Goal: Task Accomplishment & Management: Manage account settings

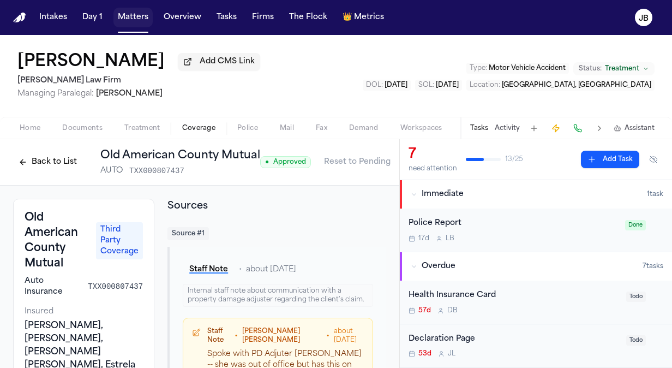
drag, startPoint x: 133, startPoint y: 10, endPoint x: 136, endPoint y: 29, distance: 19.4
click at [133, 10] on button "Matters" at bounding box center [132, 18] width 39 height 20
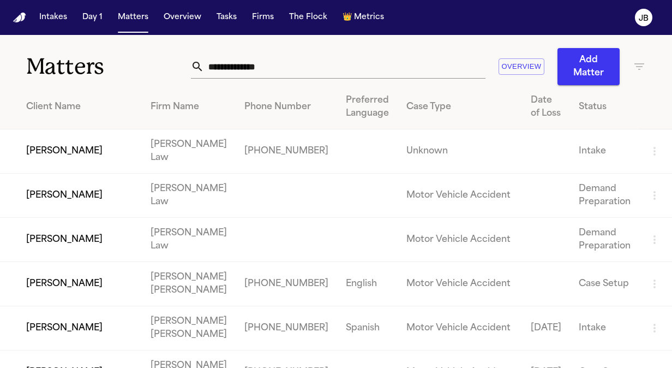
click at [259, 70] on input "text" at bounding box center [344, 67] width 281 height 24
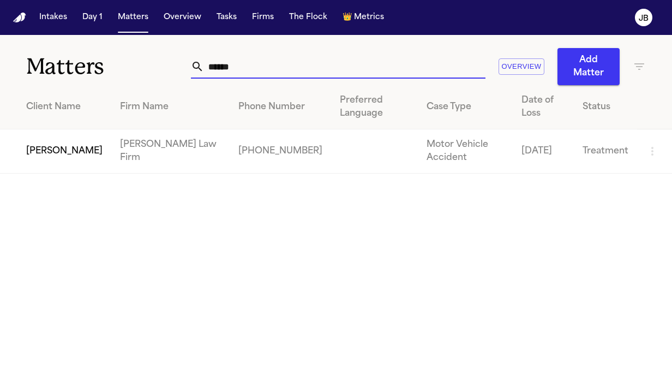
type input "******"
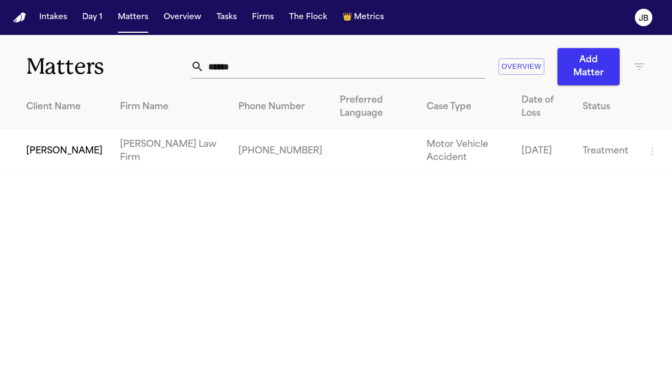
click at [65, 131] on td "[PERSON_NAME]" at bounding box center [55, 151] width 111 height 44
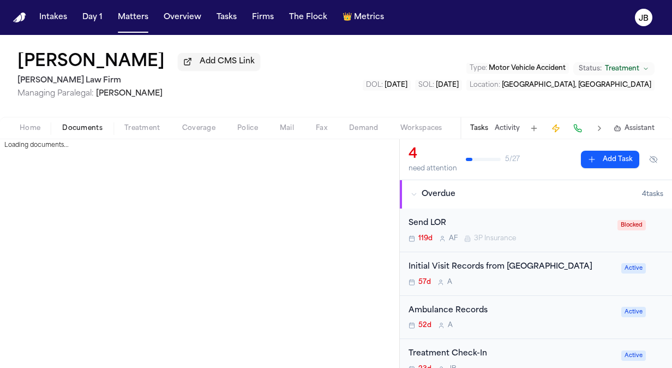
click at [84, 122] on button "Documents" at bounding box center [82, 128] width 62 height 13
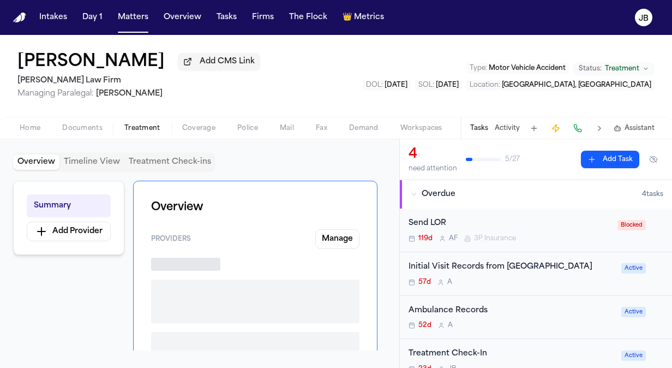
click at [149, 124] on span "Treatment" at bounding box center [142, 128] width 36 height 9
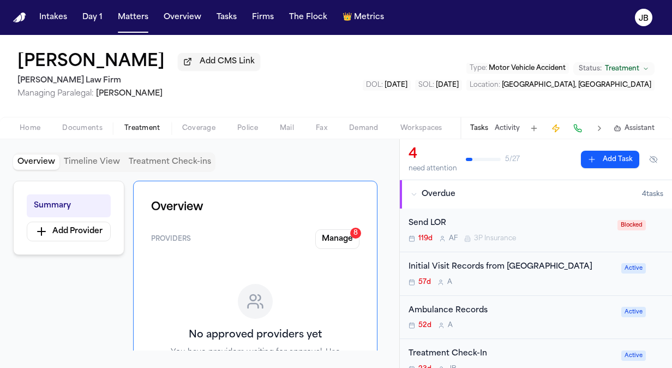
click at [515, 131] on button "Activity" at bounding box center [507, 128] width 25 height 9
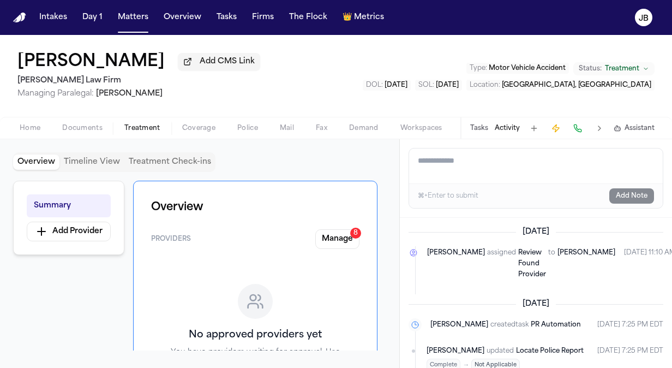
click at [83, 118] on div "Home Documents Treatment Coverage Police Mail Fax Demand Workspaces Artifacts T…" at bounding box center [336, 128] width 672 height 22
click at [82, 128] on span "Documents" at bounding box center [82, 128] width 40 height 9
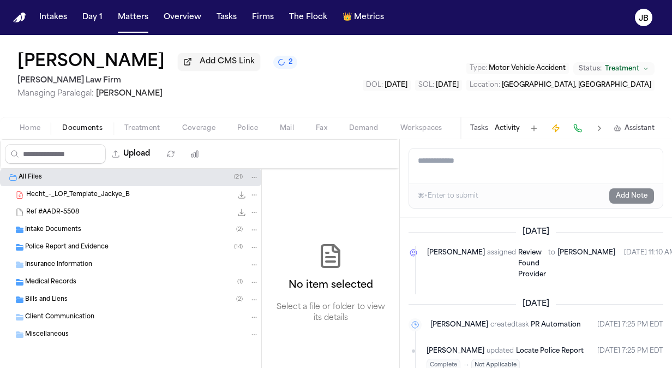
click at [133, 121] on div "Home Documents Treatment Coverage Police Mail Fax Demand Workspaces Artifacts T…" at bounding box center [336, 128] width 672 height 22
click at [132, 127] on span "Treatment" at bounding box center [142, 128] width 36 height 9
click at [76, 129] on span "Documents" at bounding box center [82, 128] width 40 height 9
click at [75, 305] on div "Bills and Liens ( 2 )" at bounding box center [130, 299] width 261 height 17
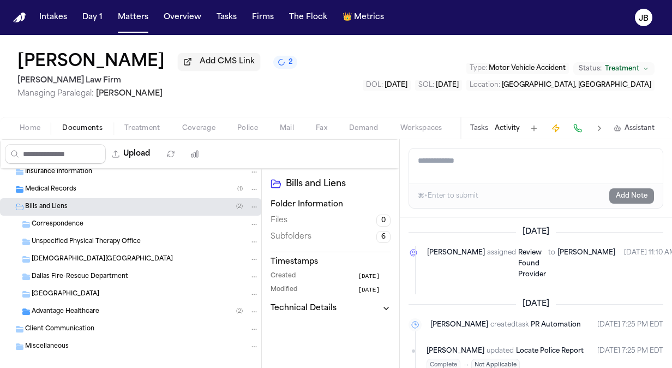
scroll to position [95, 0]
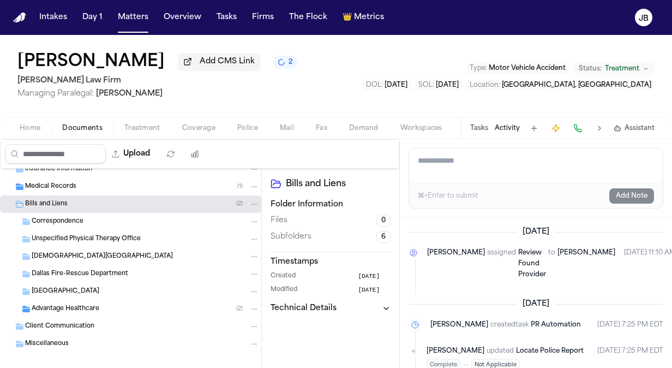
click at [158, 124] on span "Treatment" at bounding box center [142, 128] width 36 height 9
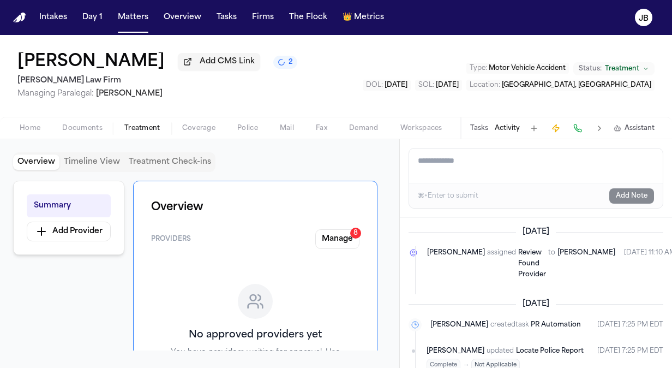
click at [427, 163] on textarea "Add a note to this matter" at bounding box center [536, 165] width 254 height 35
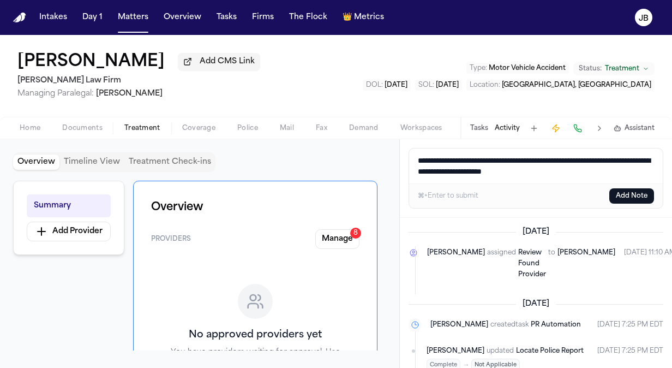
click at [614, 168] on textarea "**********" at bounding box center [536, 165] width 254 height 35
type textarea "**********"
click at [639, 191] on button "Add Note" at bounding box center [631, 195] width 45 height 15
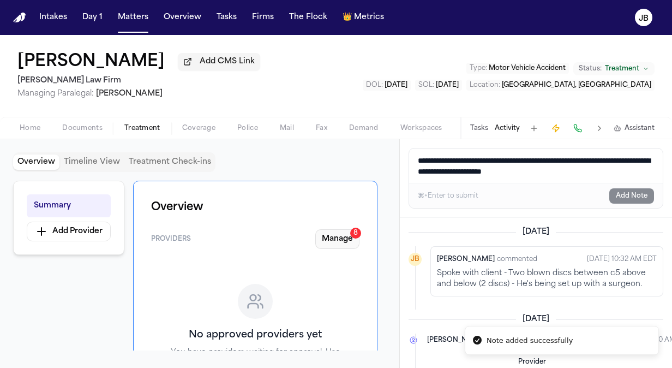
click at [340, 243] on button "Manage 8" at bounding box center [337, 239] width 44 height 20
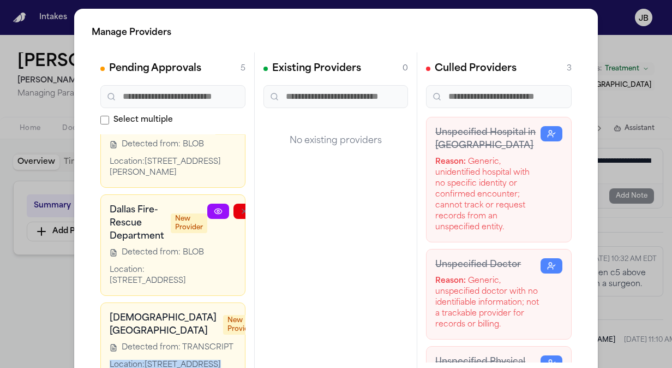
scroll to position [406, 70]
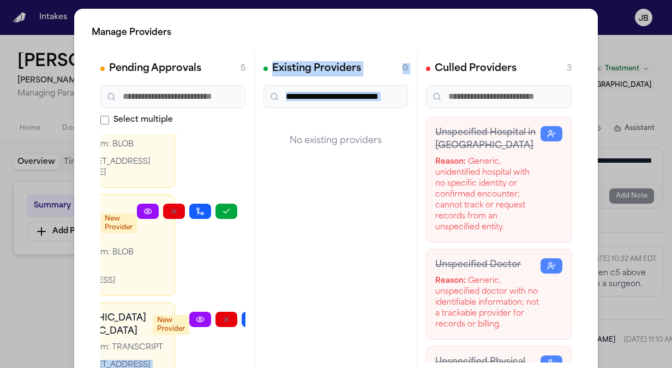
drag, startPoint x: 190, startPoint y: 314, endPoint x: 264, endPoint y: 322, distance: 74.6
click at [264, 322] on div "Pending Approvals 5 Select multiple Advantage Healthcare New Provider Detected …" at bounding box center [336, 215] width 489 height 327
drag, startPoint x: 264, startPoint y: 322, endPoint x: 186, endPoint y: 297, distance: 82.1
click at [189, 311] on div at bounding box center [239, 340] width 100 height 59
click at [274, 315] on icon "button" at bounding box center [278, 319] width 9 height 9
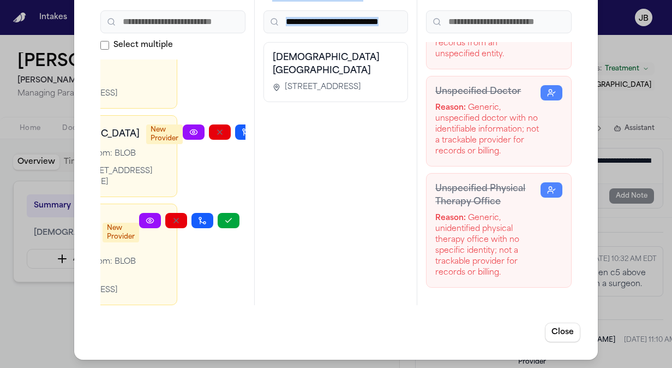
scroll to position [263, 70]
click at [222, 216] on icon "button" at bounding box center [226, 220] width 9 height 9
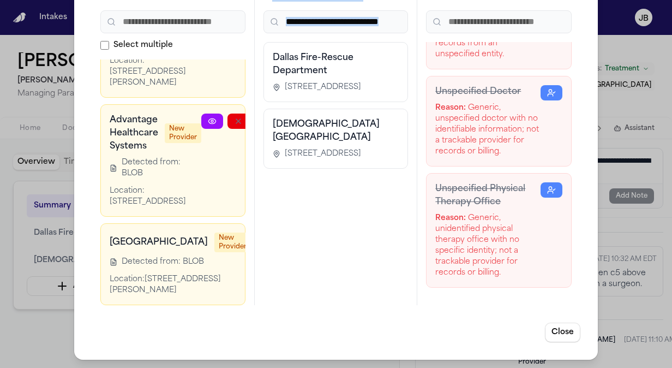
scroll to position [145, 64]
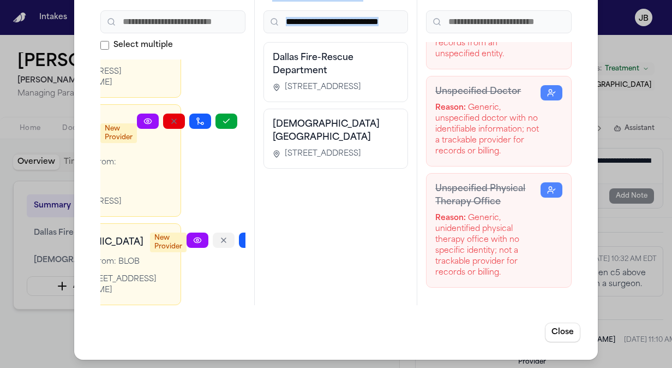
click at [219, 236] on icon "button" at bounding box center [223, 240] width 9 height 9
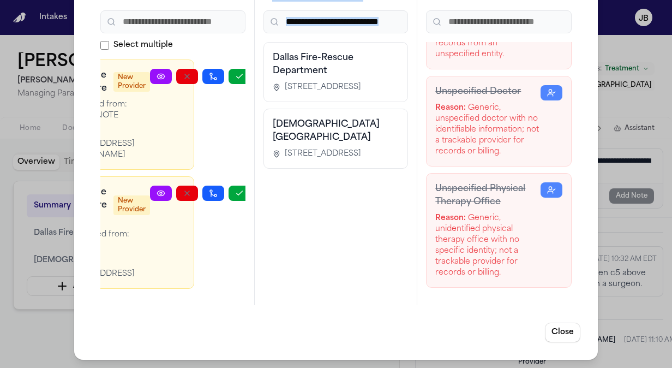
scroll to position [2, 64]
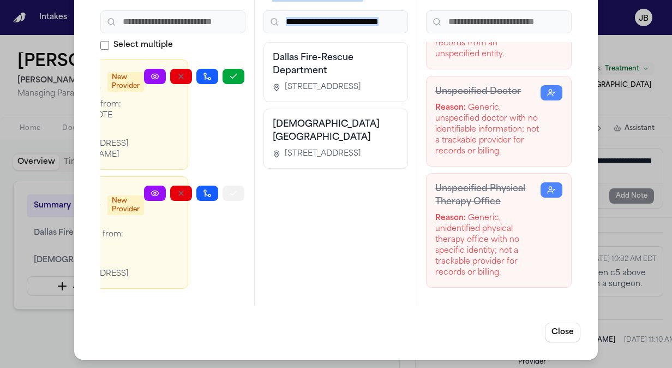
click at [229, 189] on icon "button" at bounding box center [233, 193] width 9 height 9
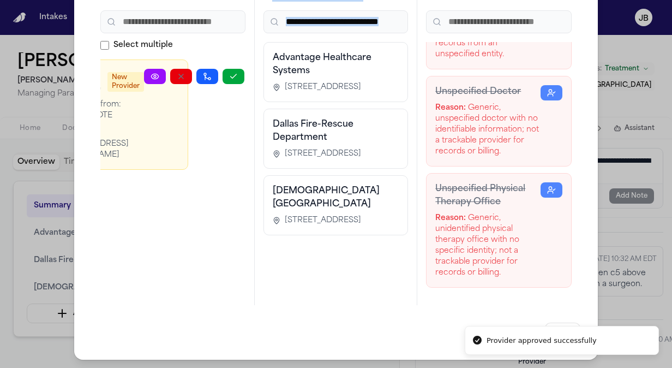
scroll to position [0, 56]
click at [178, 72] on icon "button" at bounding box center [182, 76] width 9 height 9
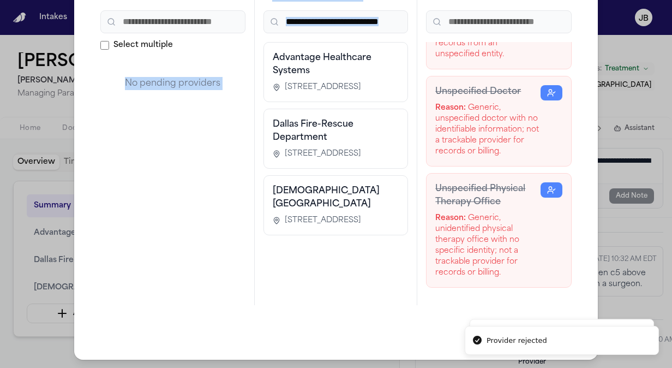
scroll to position [0, 0]
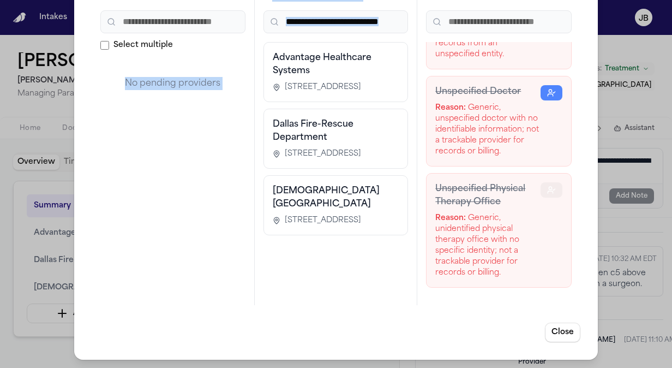
click at [547, 191] on icon "button" at bounding box center [551, 189] width 9 height 9
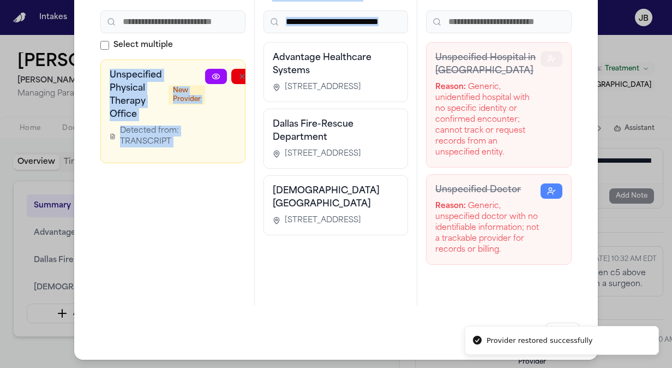
click at [547, 55] on icon "button" at bounding box center [551, 59] width 9 height 9
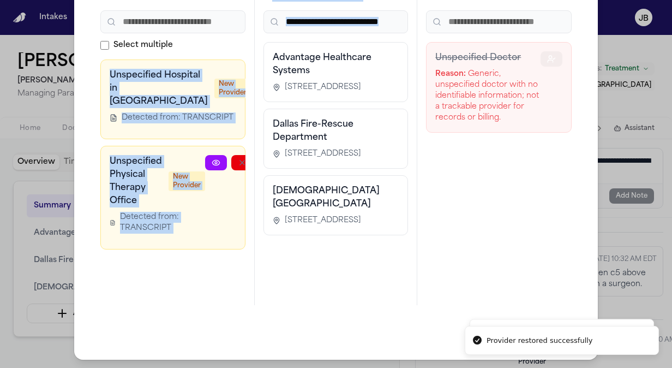
click at [547, 55] on icon "button" at bounding box center [551, 59] width 9 height 9
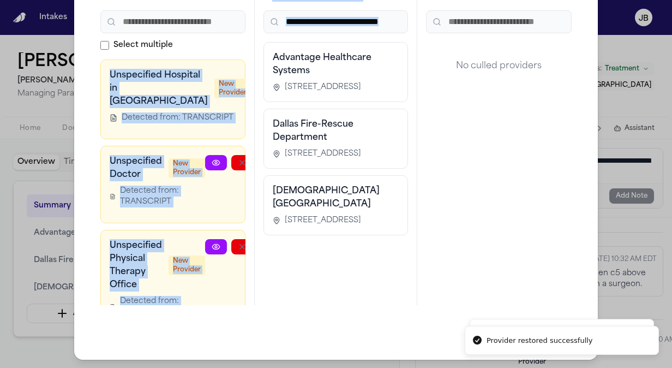
click at [277, 77] on button "button" at bounding box center [288, 76] width 22 height 15
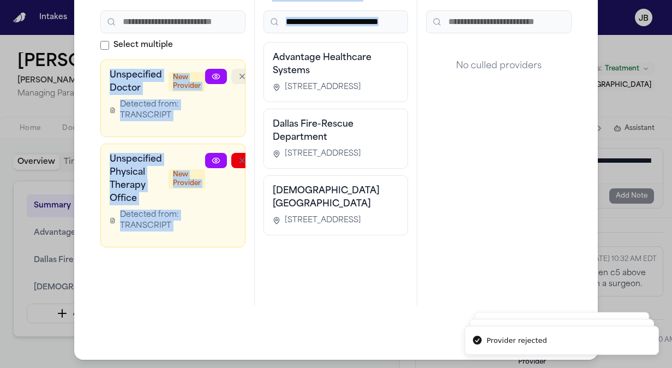
click at [231, 77] on button "button" at bounding box center [242, 76] width 22 height 15
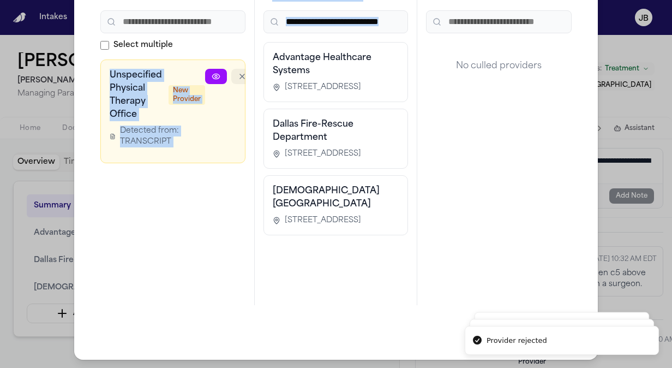
click at [231, 77] on button "button" at bounding box center [242, 76] width 22 height 15
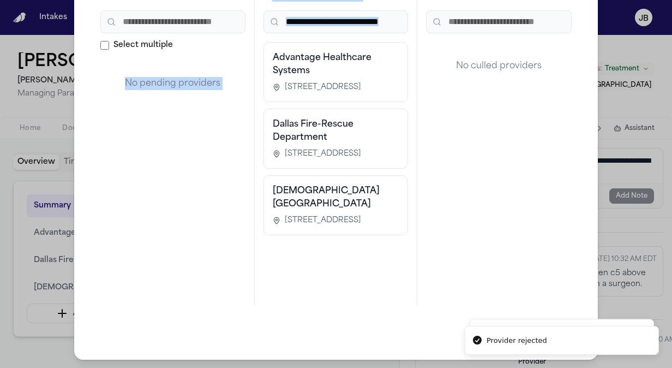
click at [8, 107] on div "Manage Providers Pending Approvals 0 Select multiple No pending providers Exist…" at bounding box center [336, 146] width 672 height 443
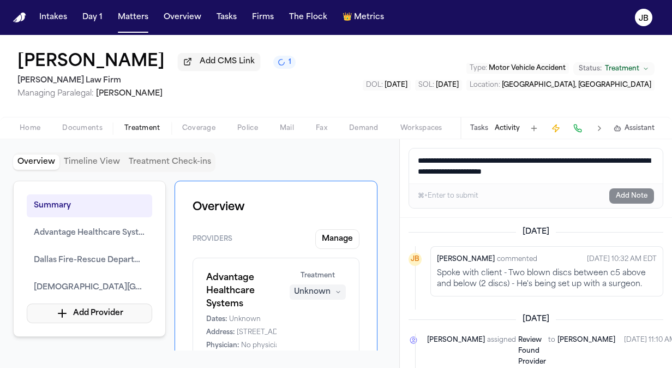
click at [108, 310] on button "Add Provider" at bounding box center [89, 313] width 125 height 20
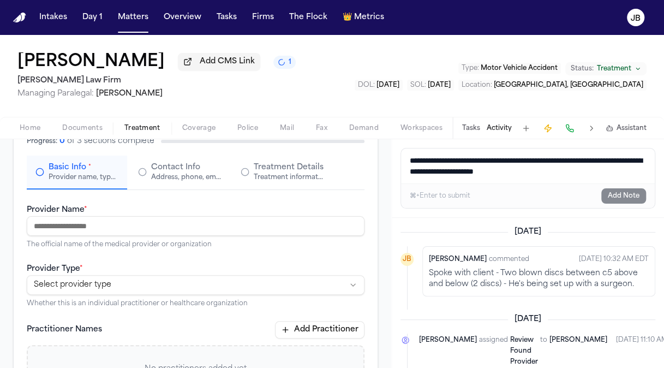
scroll to position [127, 0]
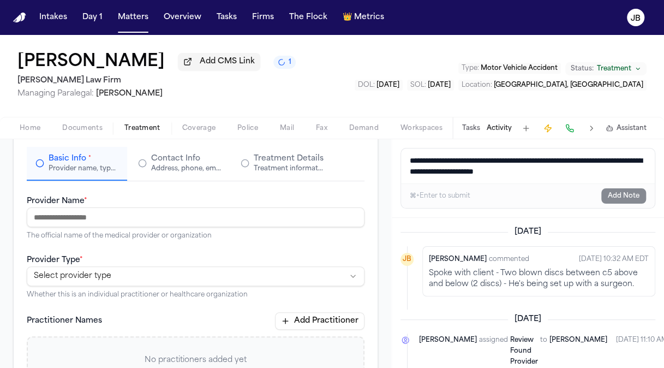
click at [71, 215] on input "Provider Name *" at bounding box center [196, 217] width 338 height 20
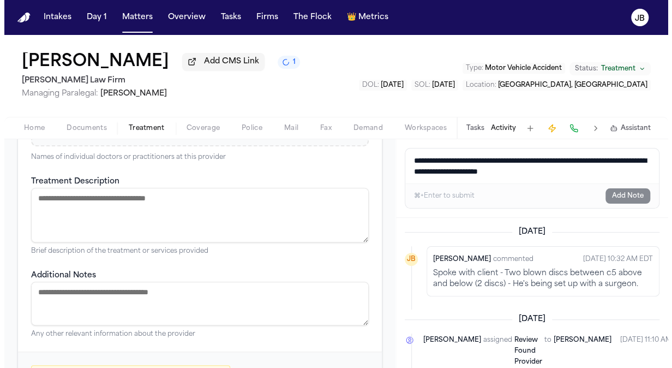
scroll to position [429, 0]
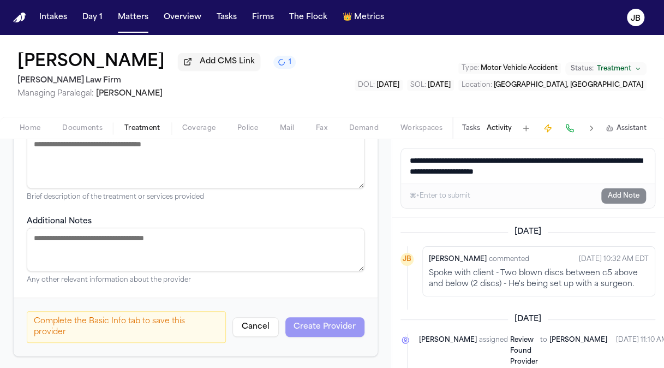
click at [256, 321] on button "Cancel" at bounding box center [255, 327] width 46 height 20
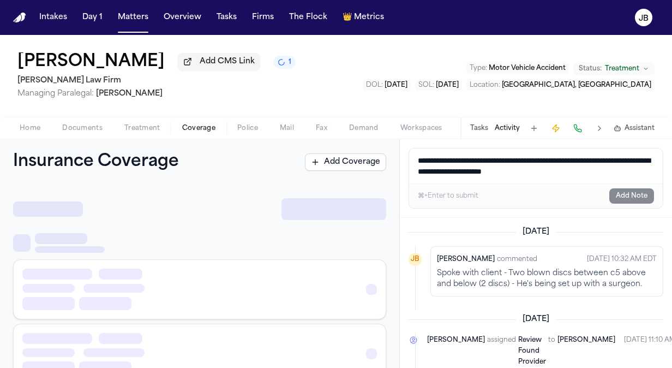
click at [197, 124] on span "Coverage" at bounding box center [198, 128] width 33 height 9
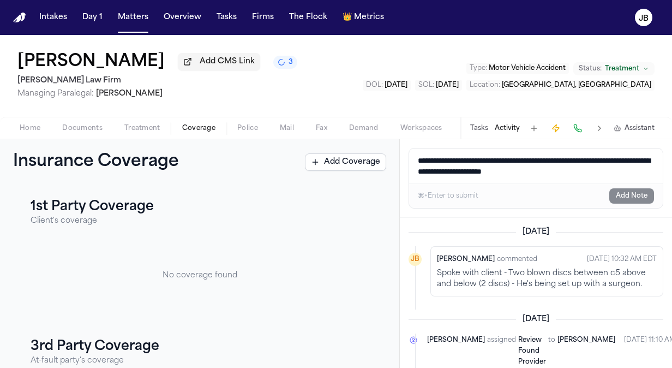
click at [31, 122] on button "Home" at bounding box center [30, 128] width 43 height 13
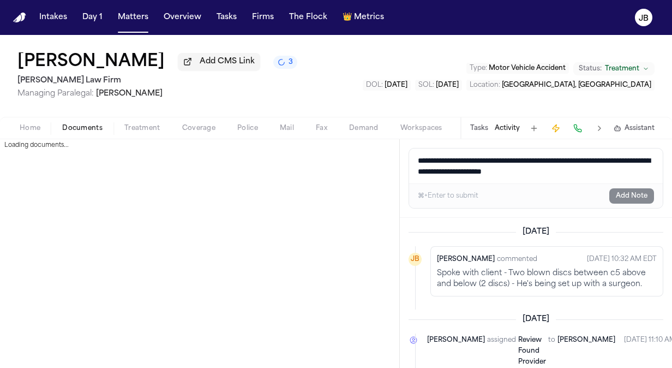
click at [82, 129] on span "Documents" at bounding box center [82, 128] width 40 height 9
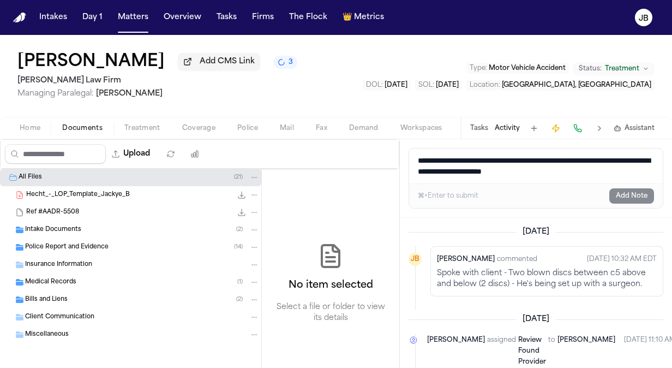
click at [70, 266] on span "Insurance Information" at bounding box center [58, 264] width 67 height 9
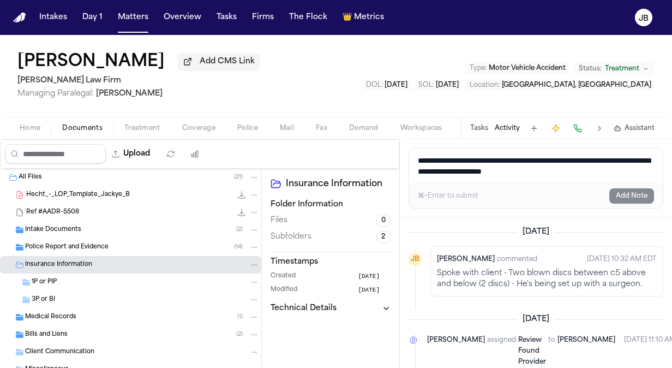
click at [141, 123] on button "Treatment" at bounding box center [142, 128] width 58 height 13
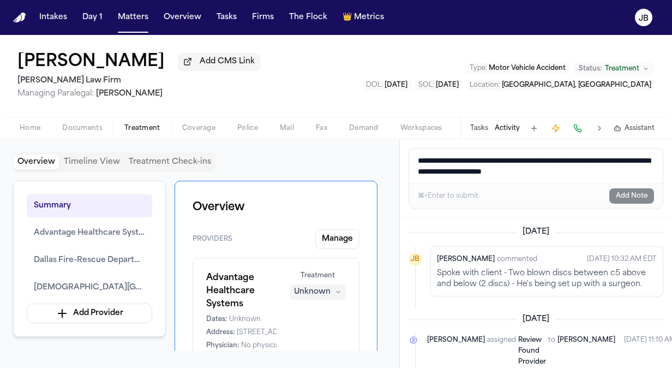
click at [27, 124] on span "Home" at bounding box center [30, 128] width 21 height 9
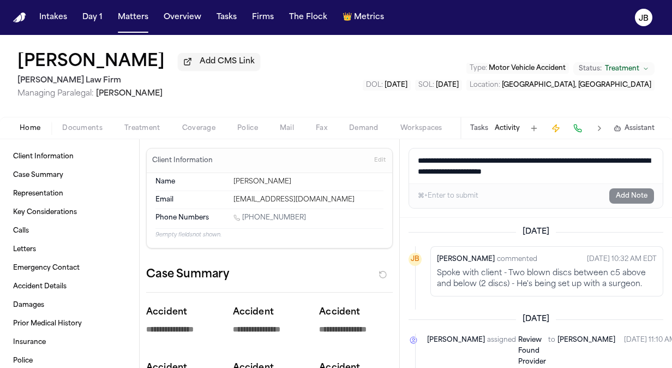
click at [88, 122] on button "Documents" at bounding box center [82, 128] width 62 height 13
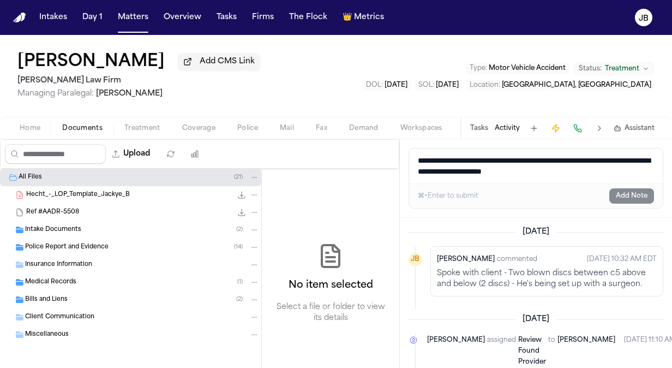
click at [69, 248] on span "Police Report and Evidence" at bounding box center [66, 247] width 83 height 9
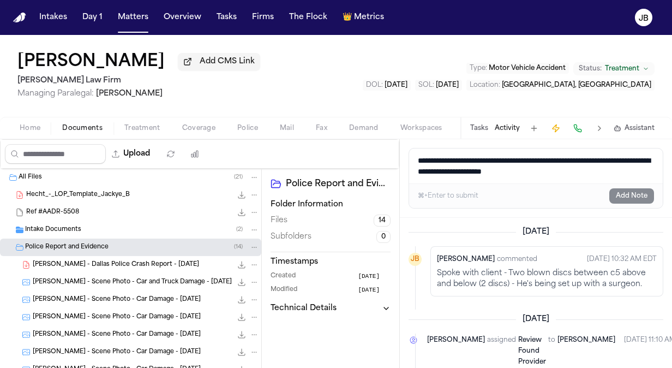
click at [176, 263] on div "[PERSON_NAME] - Dallas Police Crash Report - [DATE] 353.0 KB • PDF" at bounding box center [146, 264] width 226 height 11
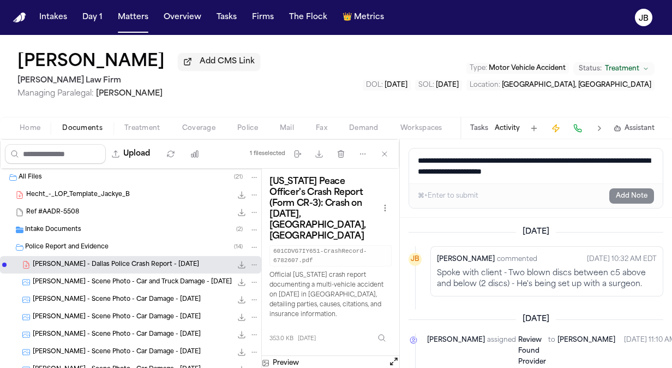
click at [392, 356] on button "Open preview" at bounding box center [393, 361] width 11 height 11
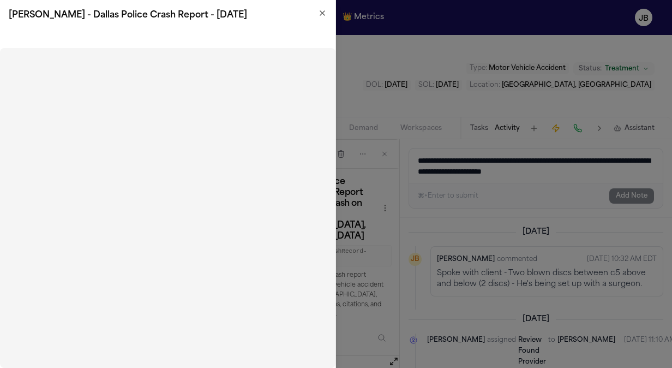
click at [321, 12] on icon "button" at bounding box center [322, 13] width 9 height 9
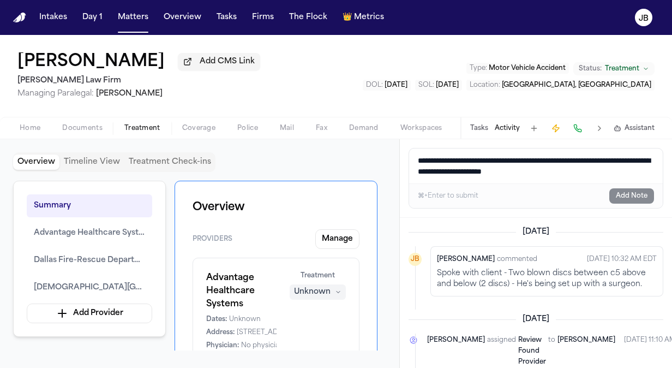
click at [136, 134] on span "button" at bounding box center [142, 134] width 49 height 1
click at [83, 128] on span "Documents" at bounding box center [82, 128] width 40 height 9
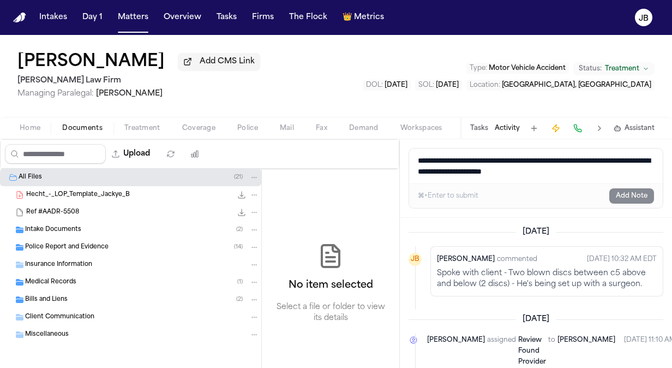
click at [68, 243] on span "Police Report and Evidence" at bounding box center [66, 247] width 83 height 9
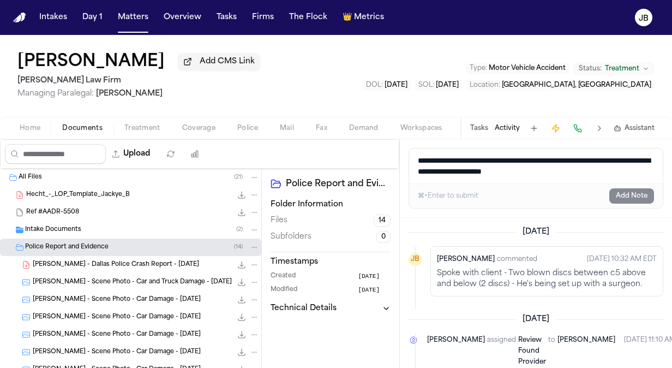
click at [135, 261] on span "[PERSON_NAME] - Dallas Police Crash Report - [DATE]" at bounding box center [116, 264] width 166 height 9
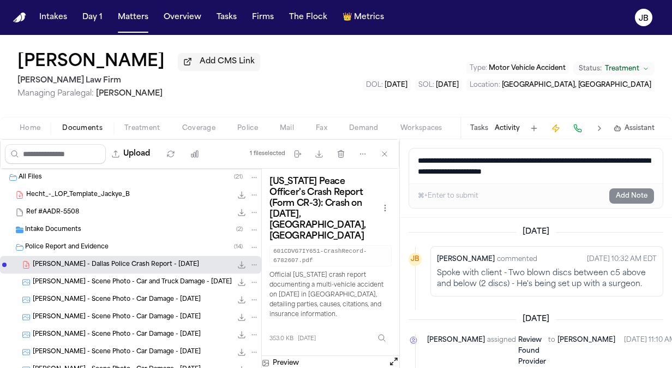
click at [389, 356] on button "Open preview" at bounding box center [393, 361] width 11 height 11
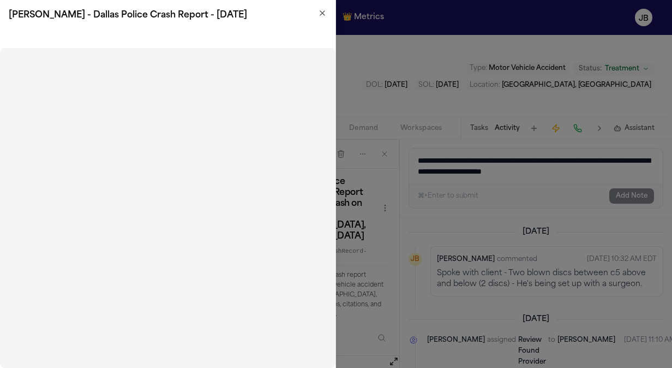
click at [323, 15] on icon "button" at bounding box center [322, 13] width 9 height 9
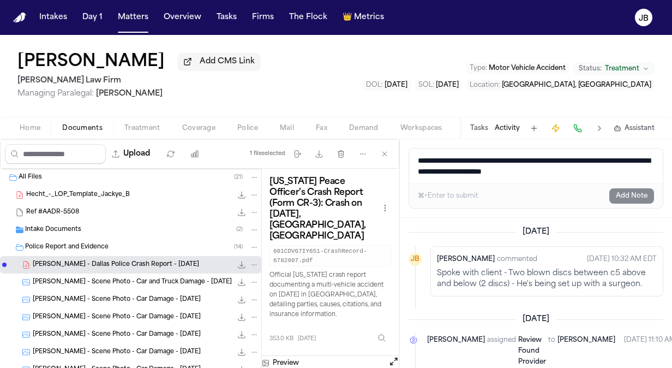
click at [502, 126] on button "Activity" at bounding box center [507, 128] width 25 height 9
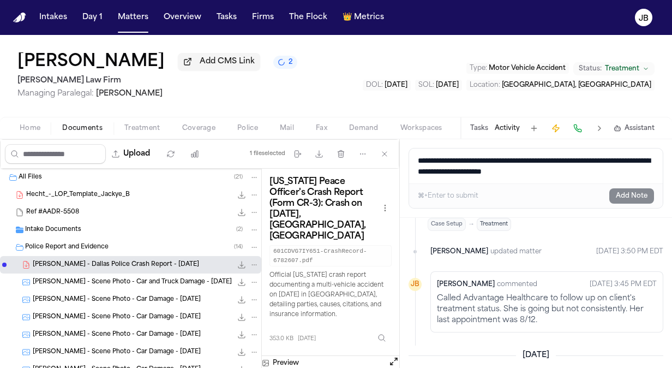
click at [111, 212] on div "Ref #AADR-5508 38.4 KB • EML" at bounding box center [142, 212] width 233 height 11
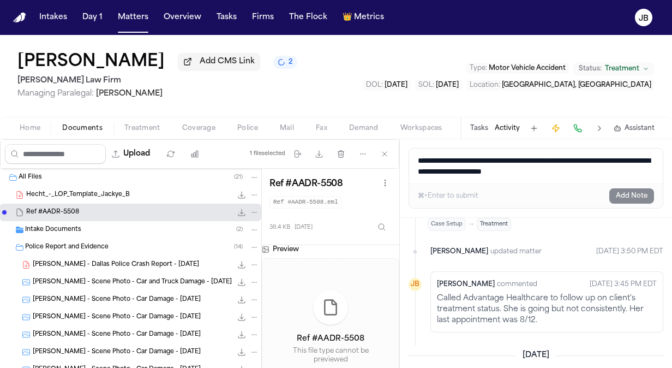
click at [133, 229] on div "Intake Documents ( 2 )" at bounding box center [142, 230] width 234 height 10
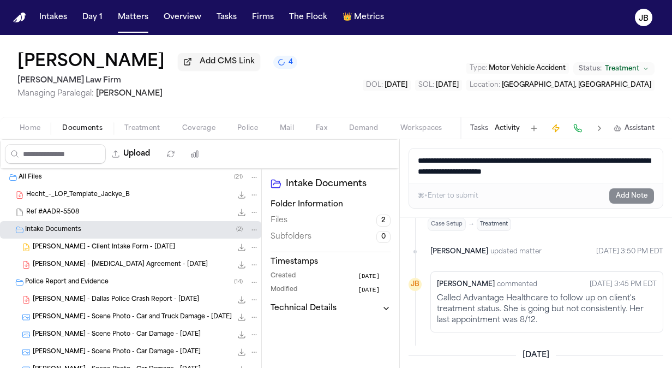
click at [170, 302] on span "[PERSON_NAME] - Dallas Police Crash Report - [DATE]" at bounding box center [116, 299] width 166 height 9
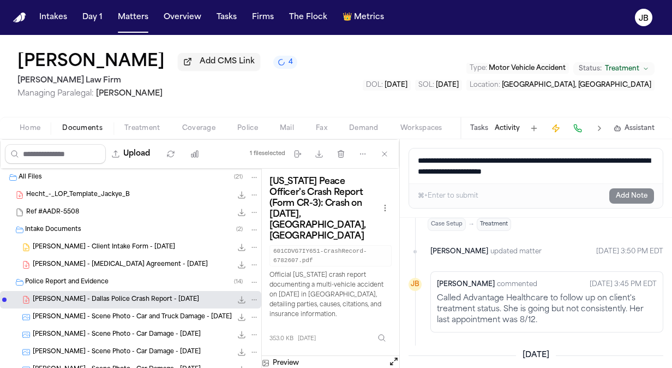
click at [393, 356] on button "Open preview" at bounding box center [393, 361] width 11 height 11
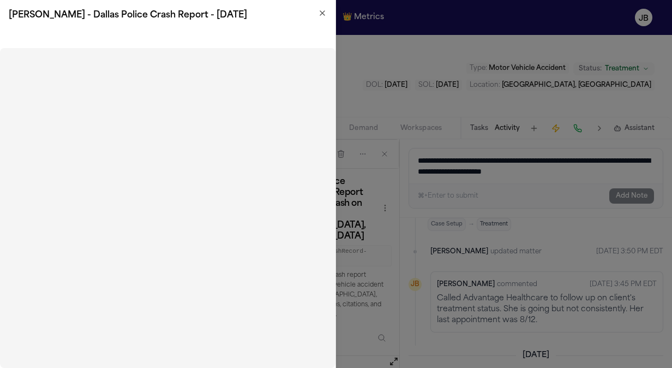
click at [324, 11] on icon "button" at bounding box center [322, 13] width 9 height 9
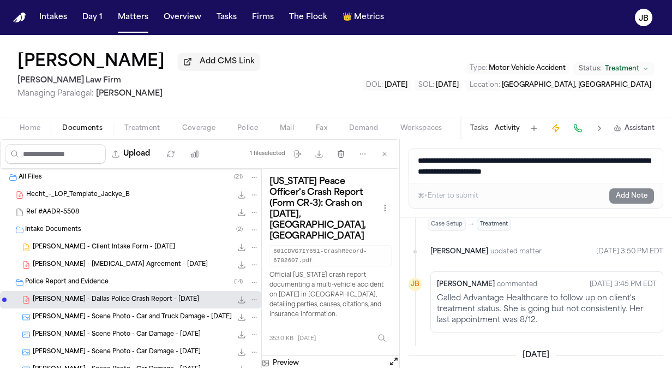
click at [396, 356] on button "Open preview" at bounding box center [393, 361] width 11 height 11
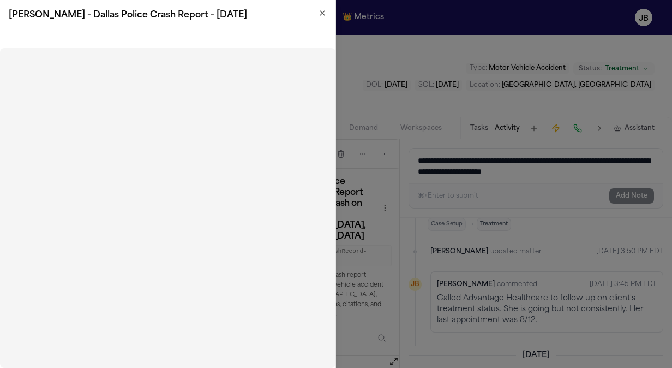
click at [322, 5] on div "[PERSON_NAME] - Dallas Police Crash Report - [DATE]" at bounding box center [167, 15] width 335 height 31
click at [322, 8] on div "[PERSON_NAME] - Dallas Police Crash Report - [DATE]" at bounding box center [167, 15] width 335 height 31
click at [322, 12] on icon "button" at bounding box center [322, 13] width 4 height 4
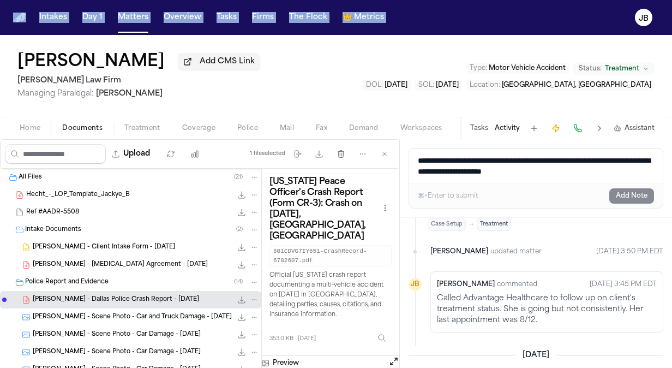
click at [0, 60] on html "Intakes Day 1 Matters Overview Tasks Firms The Flock 👑 Metrics [PERSON_NAME] Ad…" at bounding box center [336, 184] width 672 height 368
drag, startPoint x: -2, startPoint y: 60, endPoint x: 132, endPoint y: 20, distance: 140.1
click at [132, 20] on button "Matters" at bounding box center [132, 18] width 39 height 20
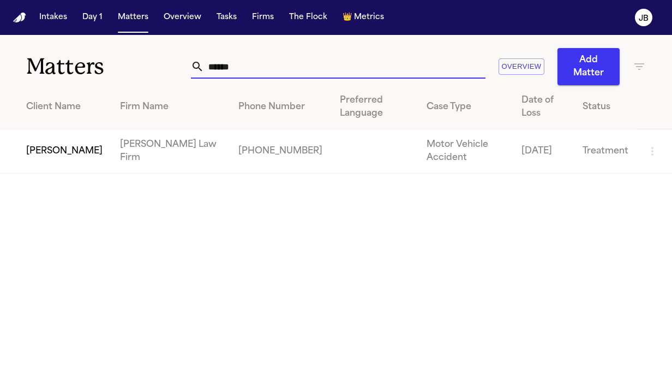
drag, startPoint x: 184, startPoint y: 65, endPoint x: 134, endPoint y: 65, distance: 49.6
click at [134, 65] on div "Matters ****** Overview Add Matter" at bounding box center [336, 60] width 672 height 50
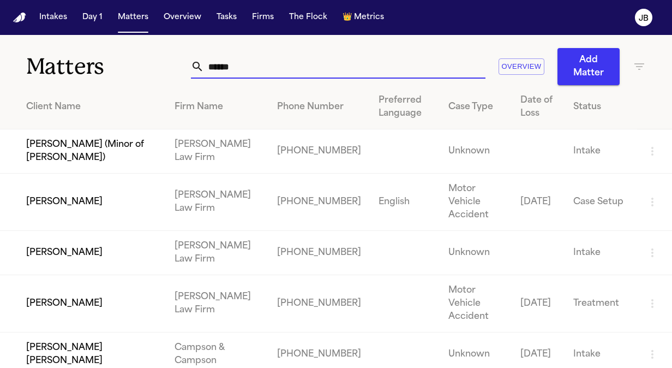
type input "******"
click at [96, 225] on td "[PERSON_NAME]" at bounding box center [83, 201] width 166 height 57
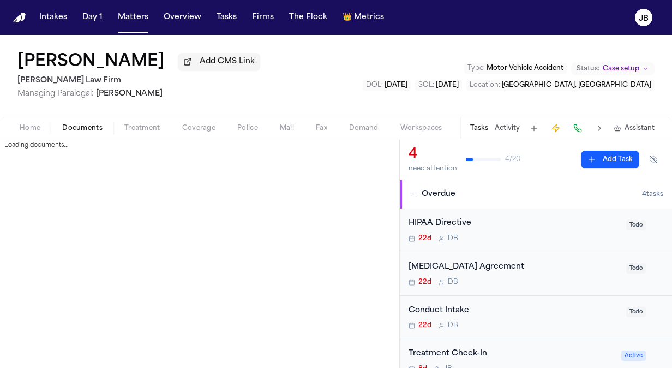
click at [74, 124] on span "Documents" at bounding box center [82, 128] width 40 height 9
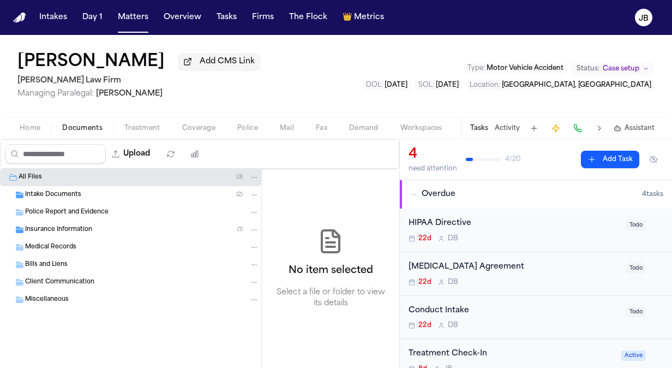
click at [70, 227] on span "Insurance Information" at bounding box center [58, 229] width 67 height 9
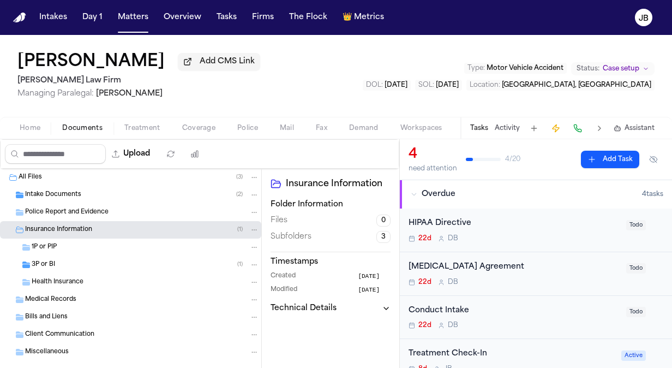
click at [102, 256] on div "3P or BI ( 1 )" at bounding box center [130, 264] width 261 height 17
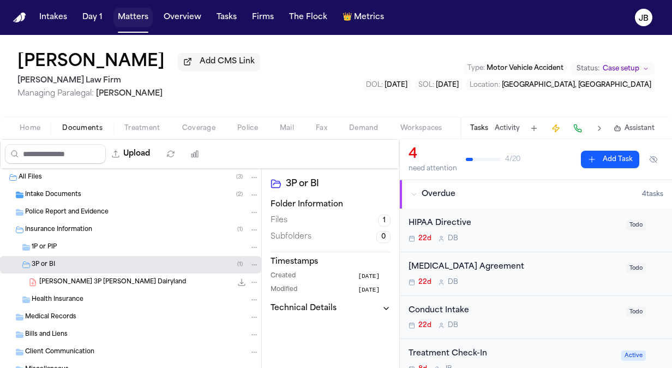
click at [128, 17] on button "Matters" at bounding box center [132, 18] width 39 height 20
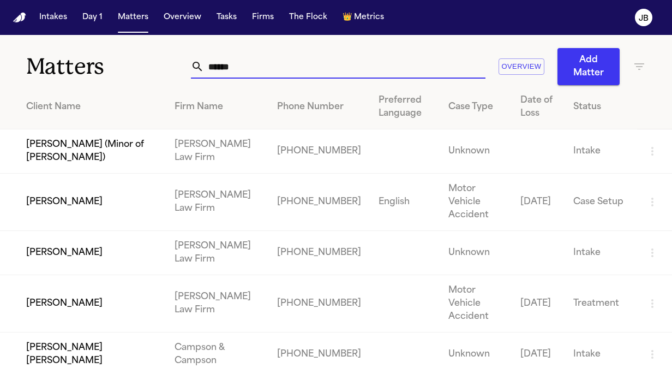
drag, startPoint x: 82, startPoint y: 94, endPoint x: 74, endPoint y: 94, distance: 8.2
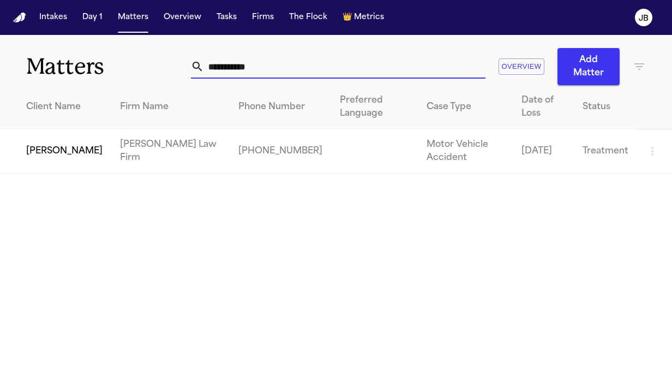
type input "**********"
click at [55, 140] on td "[PERSON_NAME]" at bounding box center [55, 151] width 111 height 44
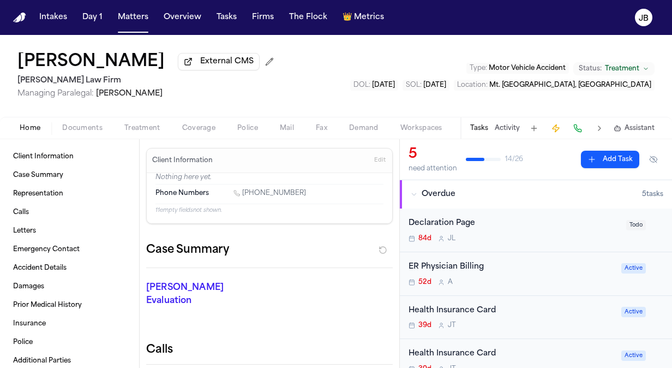
click at [509, 133] on div "Tasks Activity Assistant" at bounding box center [561, 127] width 203 height 21
click at [512, 124] on button "Activity" at bounding box center [507, 128] width 25 height 9
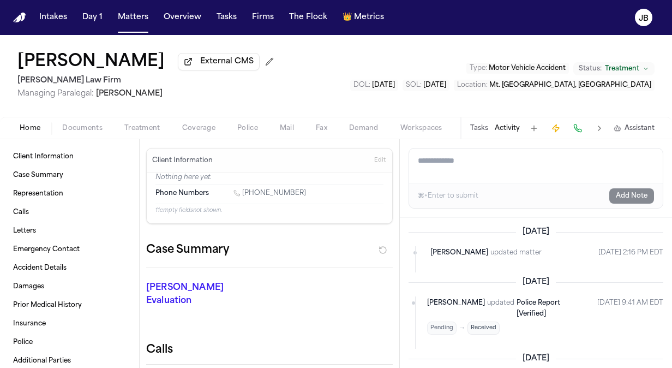
click at [452, 170] on textarea "Add a note to this matter" at bounding box center [536, 165] width 254 height 35
type textarea "**********"
click at [629, 194] on button "Add Note" at bounding box center [631, 195] width 45 height 15
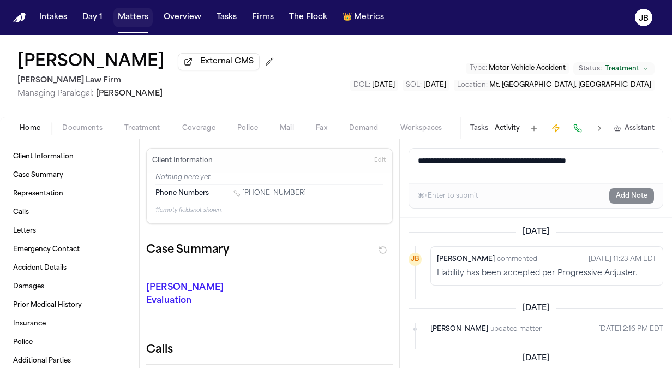
click at [139, 26] on button "Matters" at bounding box center [132, 18] width 39 height 20
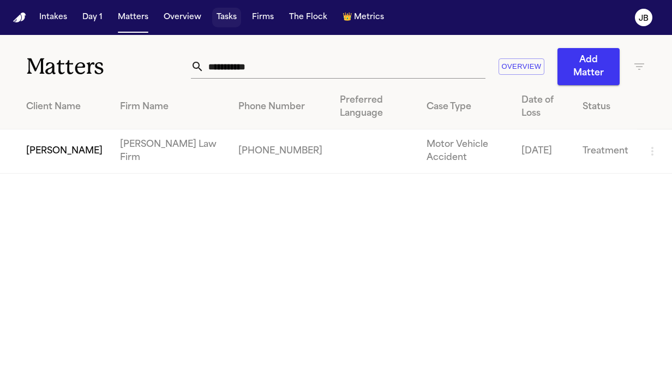
click at [213, 10] on button "Tasks" at bounding box center [226, 18] width 29 height 20
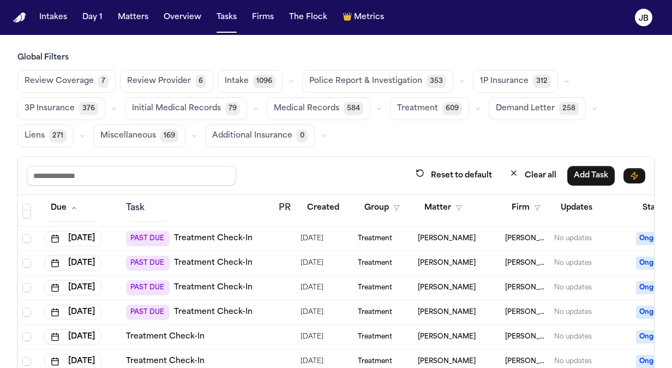
scroll to position [1111, 0]
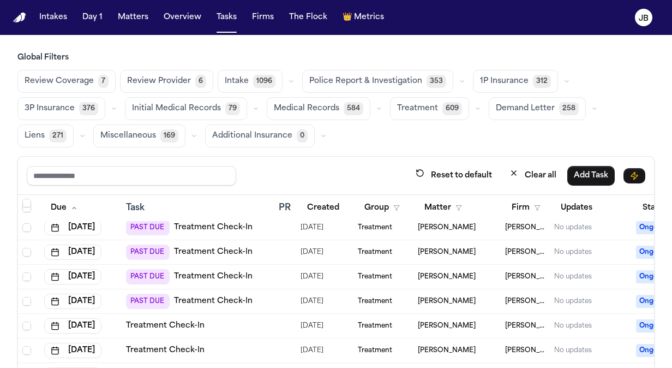
click at [428, 299] on span "[PERSON_NAME]" at bounding box center [447, 301] width 58 height 9
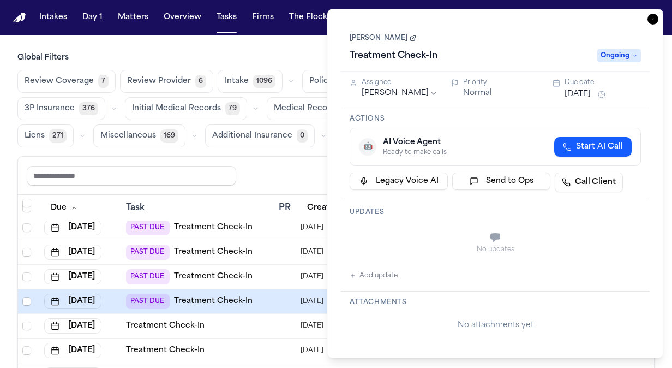
click at [381, 37] on link "[PERSON_NAME]" at bounding box center [383, 38] width 67 height 9
click at [621, 53] on span "Ongoing" at bounding box center [619, 55] width 44 height 13
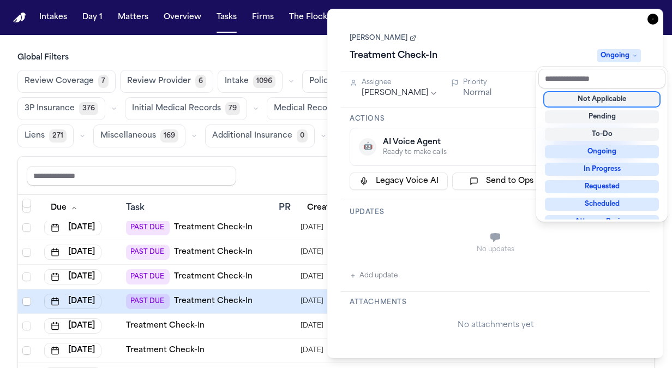
click at [525, 55] on div "Treatment Check-In Ongoing" at bounding box center [495, 55] width 291 height 17
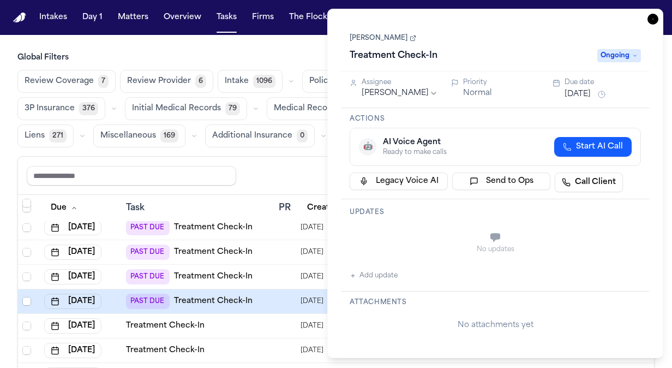
click at [577, 95] on button "[DATE]" at bounding box center [578, 94] width 26 height 11
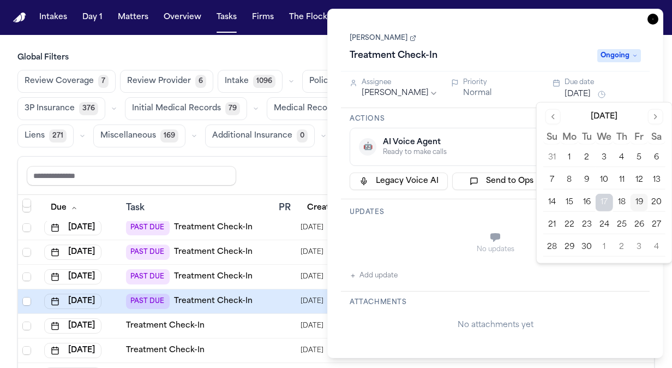
click at [635, 224] on button "26" at bounding box center [639, 224] width 17 height 17
click at [292, 53] on h3 "Global Filters" at bounding box center [335, 57] width 637 height 11
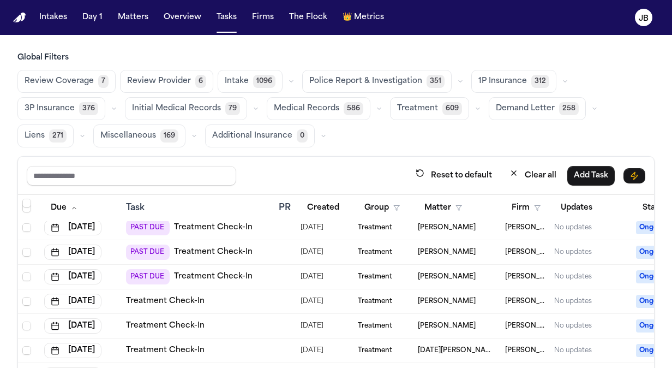
click at [448, 272] on span "[PERSON_NAME]" at bounding box center [447, 276] width 58 height 9
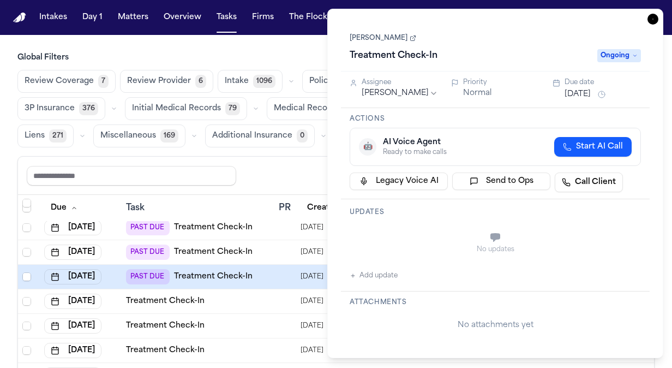
click at [376, 276] on button "Add update" at bounding box center [374, 275] width 48 height 13
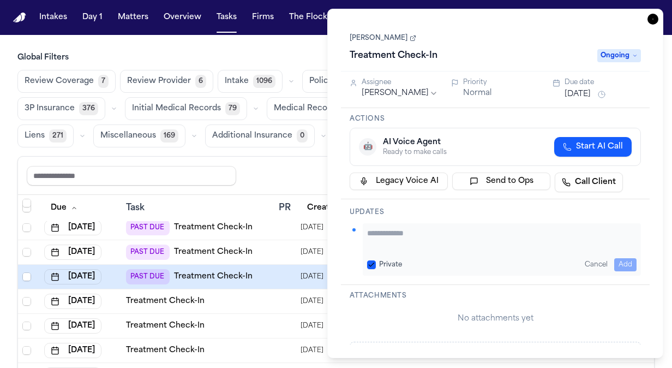
click at [385, 237] on textarea "Add your update" at bounding box center [501, 238] width 269 height 22
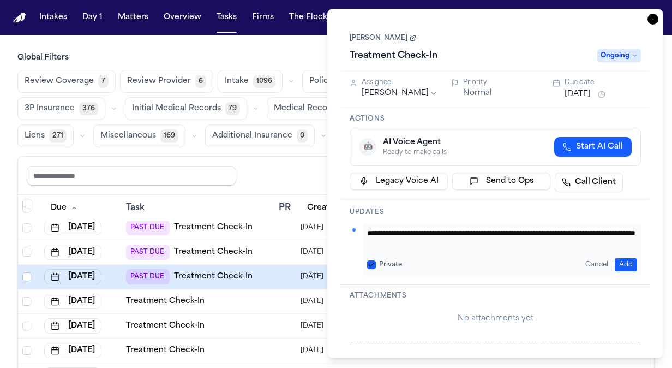
drag, startPoint x: 396, startPoint y: 236, endPoint x: 349, endPoint y: 229, distance: 47.5
click at [349, 229] on div "**********" at bounding box center [495, 242] width 309 height 86
type textarea "**********"
click at [625, 266] on button "Add" at bounding box center [626, 264] width 22 height 13
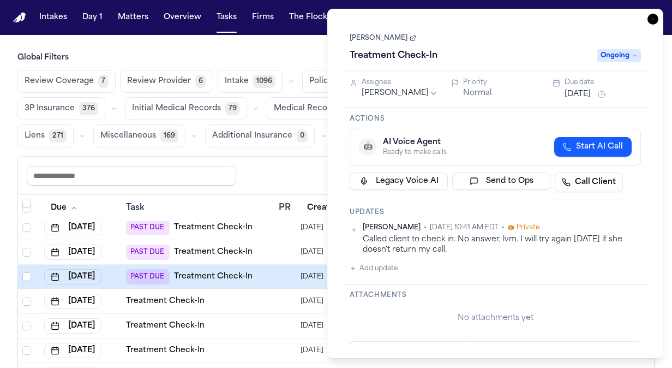
click at [582, 95] on button "[DATE]" at bounding box center [578, 94] width 26 height 11
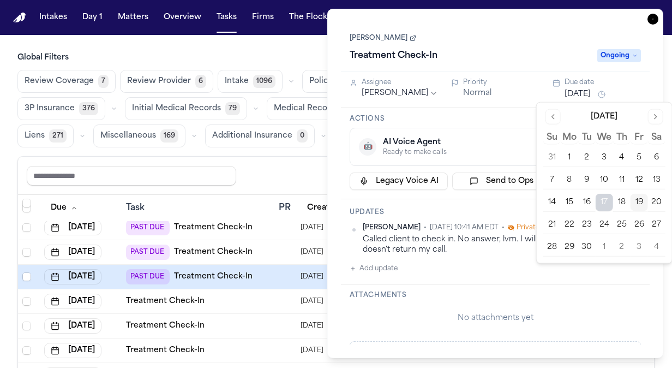
click at [569, 221] on button "22" at bounding box center [569, 224] width 17 height 17
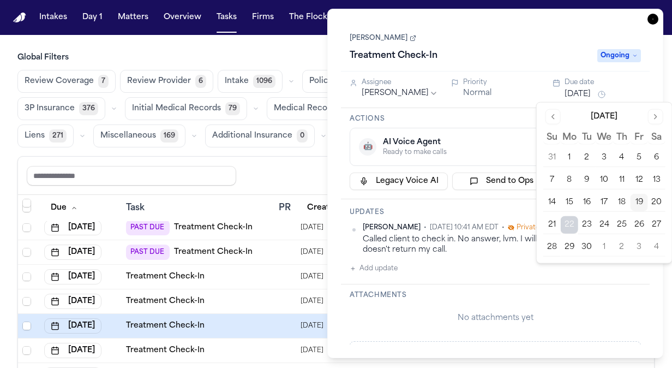
click at [225, 51] on main "Global Filters Review Coverage 7 Review Provider 6 Intake 1096 Police Report & …" at bounding box center [336, 201] width 672 height 333
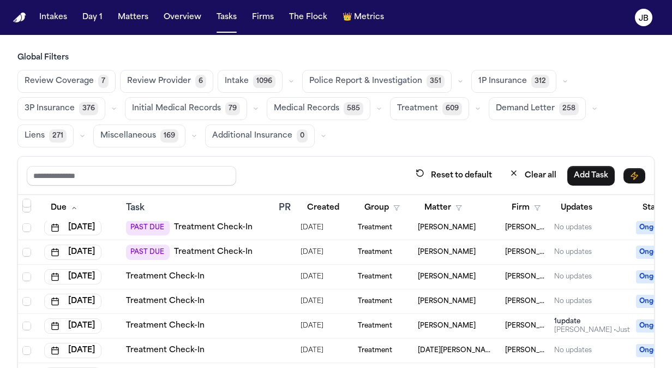
click at [487, 250] on div "[PERSON_NAME]" at bounding box center [457, 252] width 79 height 9
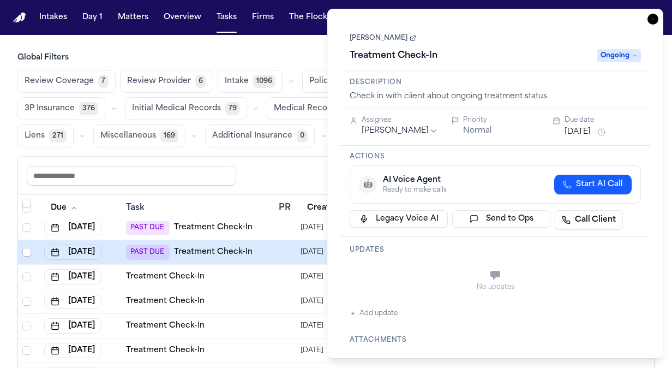
click at [367, 37] on link "[PERSON_NAME]" at bounding box center [383, 38] width 67 height 9
click at [591, 133] on button "[DATE]" at bounding box center [578, 132] width 26 height 11
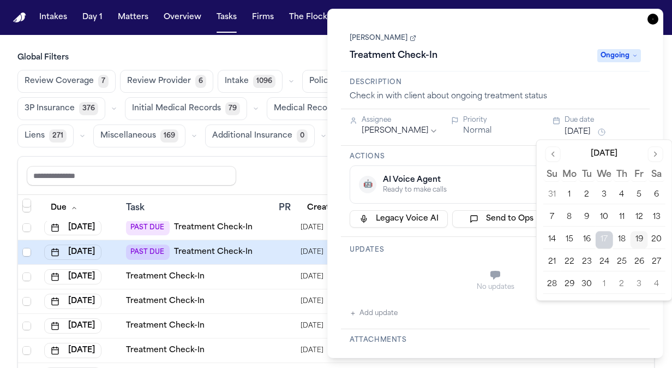
click at [566, 283] on button "29" at bounding box center [569, 283] width 17 height 17
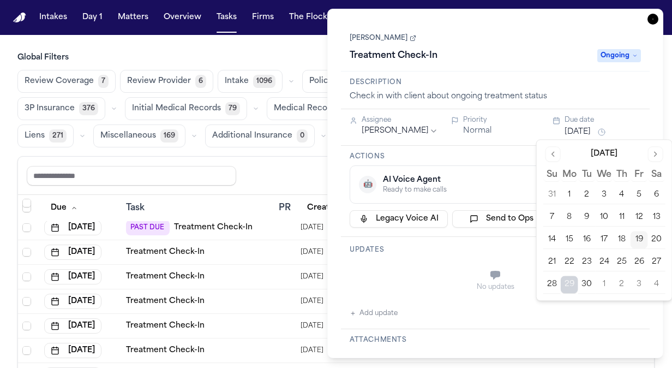
click at [269, 178] on div "Reset to default Clear all Add Task" at bounding box center [336, 175] width 619 height 20
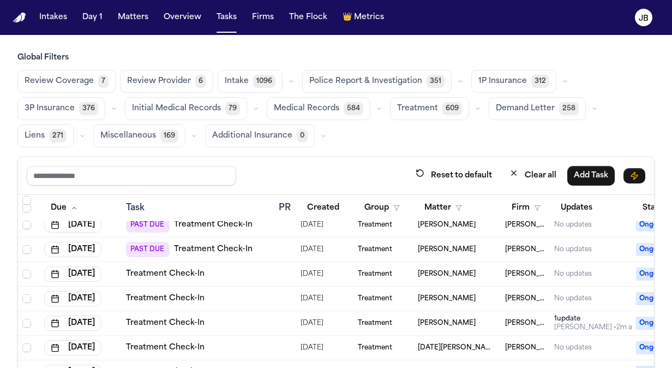
scroll to position [1067, 0]
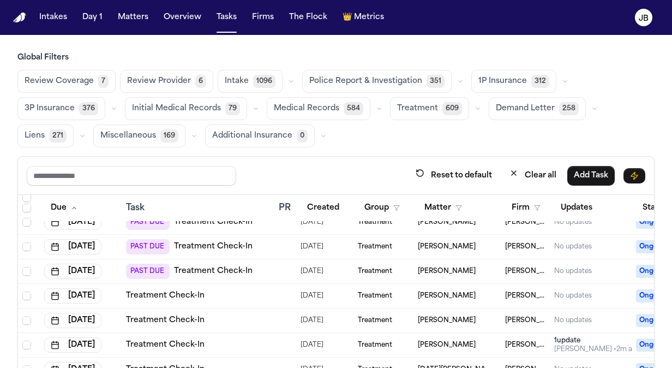
click at [264, 269] on div "PAST DUE Treatment Check-In" at bounding box center [198, 270] width 144 height 15
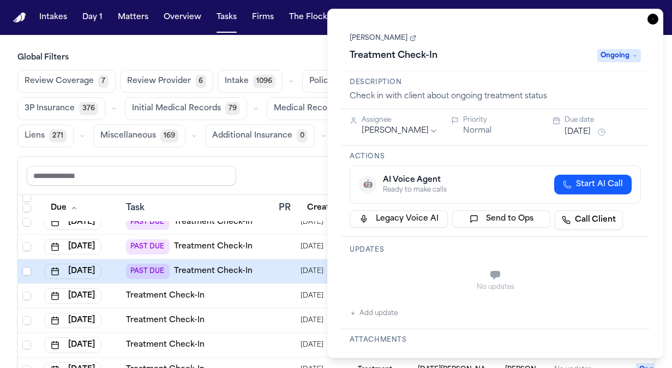
click at [591, 129] on button "[DATE]" at bounding box center [578, 132] width 26 height 11
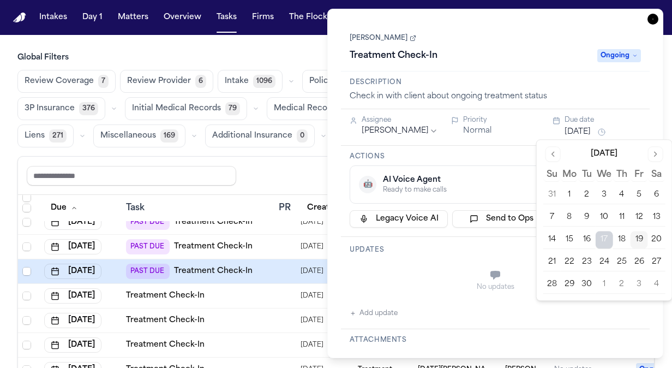
click at [621, 52] on span "Ongoing" at bounding box center [619, 55] width 44 height 13
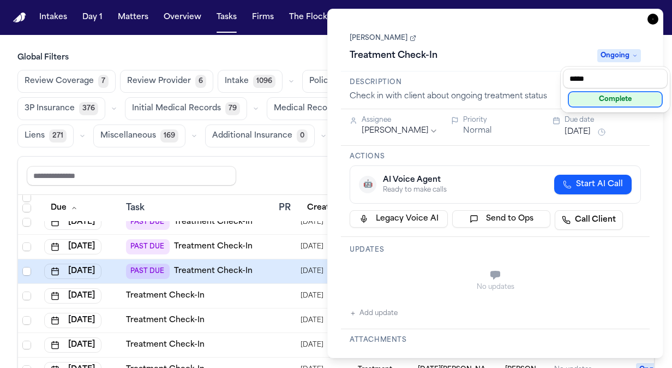
type input "*****"
click at [607, 101] on div "Complete" at bounding box center [615, 99] width 92 height 13
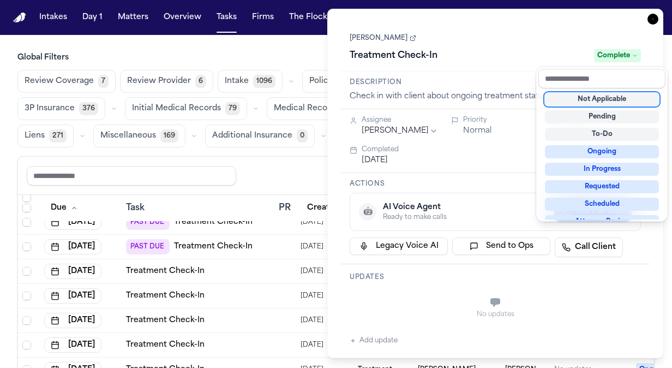
click at [496, 51] on div "Treatment Check-In Complete" at bounding box center [495, 55] width 291 height 17
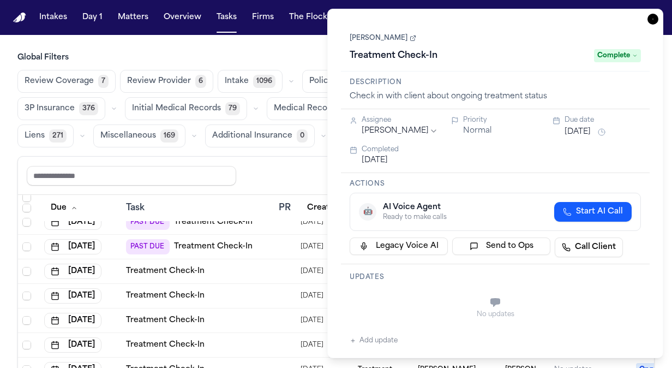
click at [655, 21] on icon "button" at bounding box center [652, 19] width 11 height 11
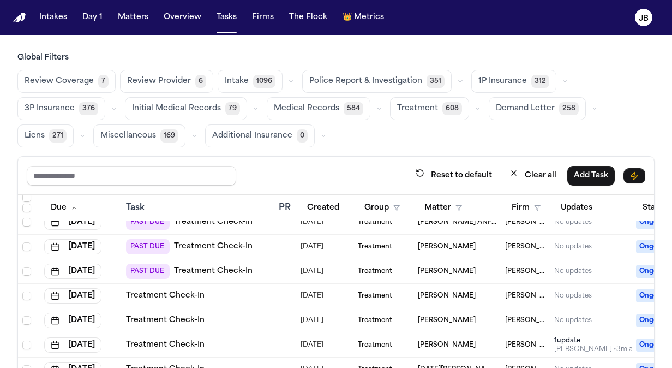
scroll to position [1028, 0]
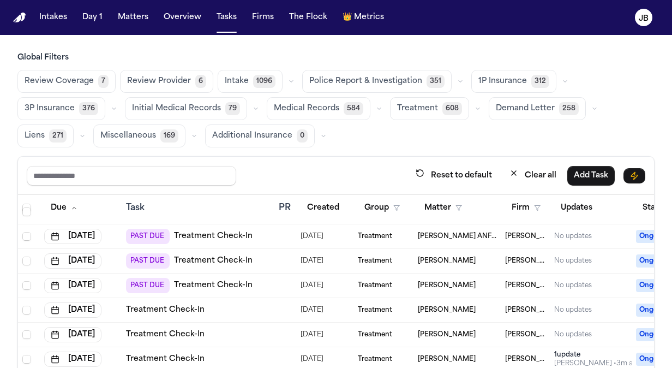
click at [285, 285] on div at bounding box center [283, 285] width 9 height 9
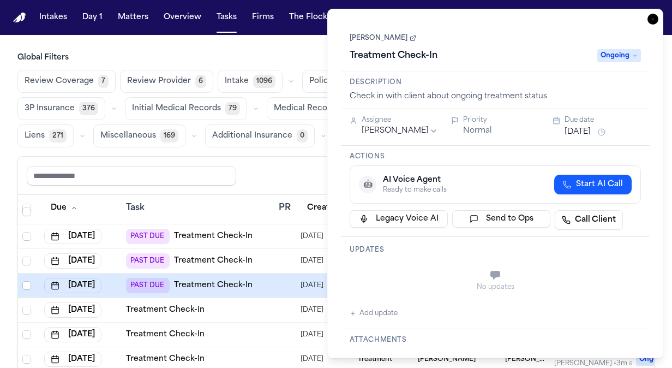
click at [591, 135] on button "[DATE]" at bounding box center [578, 132] width 26 height 11
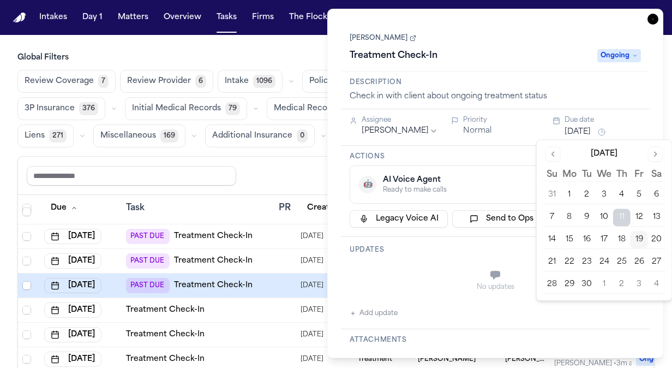
click at [567, 256] on button "22" at bounding box center [569, 261] width 17 height 17
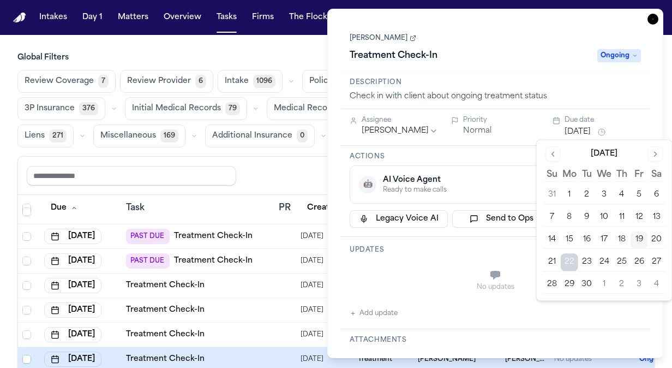
click at [276, 180] on div "Reset to default Clear all Add Task" at bounding box center [336, 175] width 619 height 20
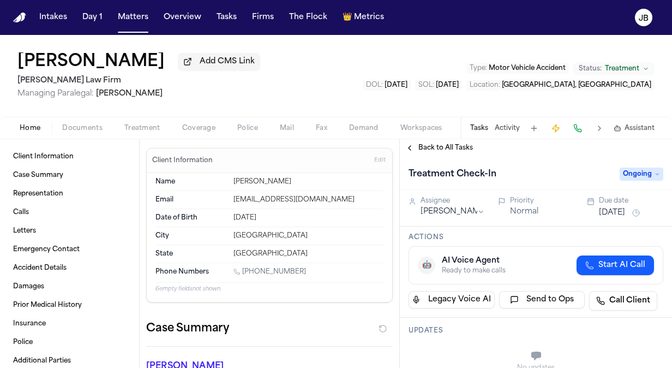
drag, startPoint x: 296, startPoint y: 267, endPoint x: 242, endPoint y: 268, distance: 53.5
click at [242, 268] on div "[PHONE_NUMBER]" at bounding box center [308, 272] width 150 height 10
copy link "[PHONE_NUMBER]"
click at [130, 121] on div "Home Documents Treatment Coverage Police Mail Fax Demand Workspaces Artifacts T…" at bounding box center [336, 128] width 672 height 22
click at [139, 129] on span "Treatment" at bounding box center [142, 128] width 36 height 9
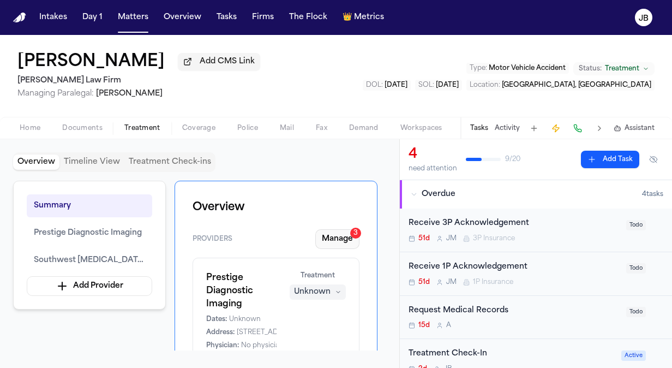
click at [342, 236] on button "Manage 3" at bounding box center [337, 239] width 44 height 20
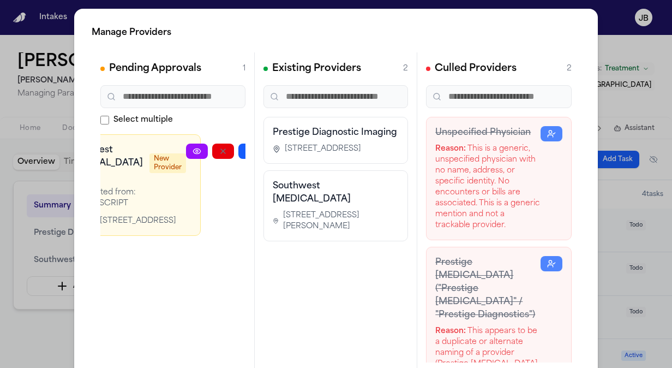
scroll to position [0, 63]
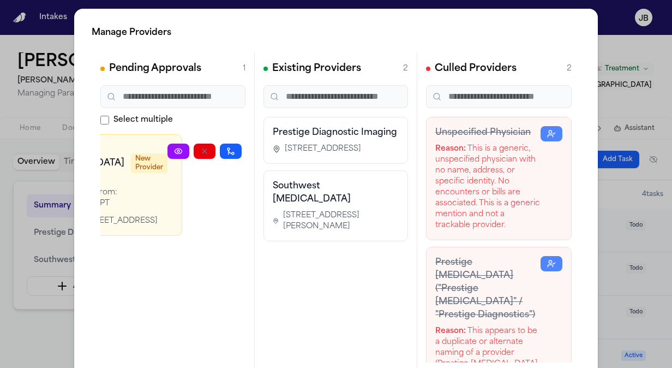
click at [253, 151] on icon "button" at bounding box center [257, 151] width 9 height 9
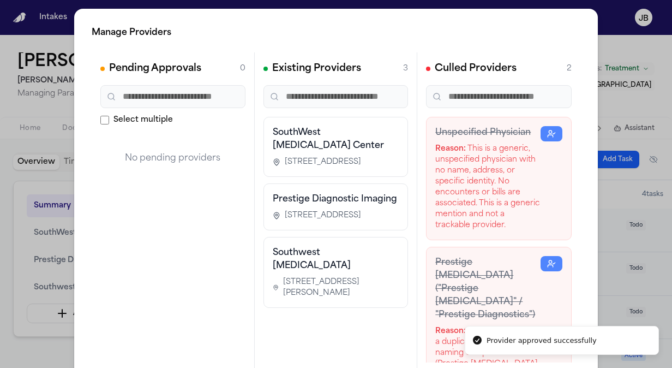
scroll to position [0, 0]
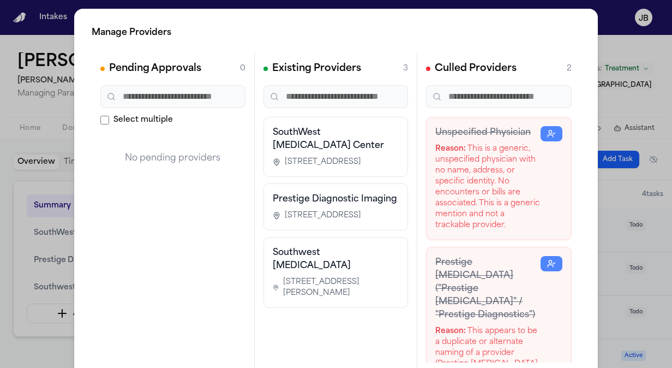
click at [348, 139] on h3 "SouthWest Chiropractic Center" at bounding box center [336, 139] width 127 height 26
click at [356, 133] on h3 "SouthWest Chiropractic Center" at bounding box center [336, 139] width 127 height 26
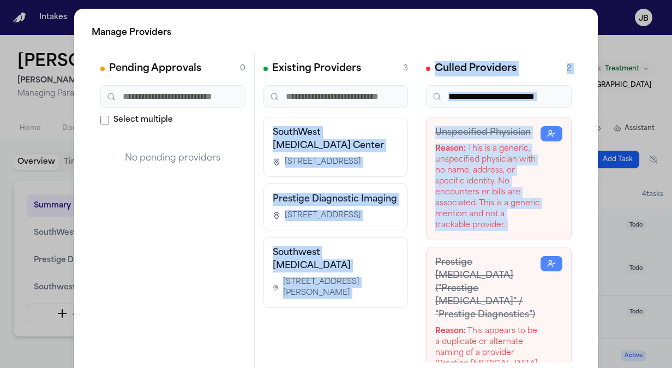
drag, startPoint x: 356, startPoint y: 133, endPoint x: 438, endPoint y: 184, distance: 97.0
click at [438, 184] on div "Pending Approvals 0 Select multiple No pending providers Existing Providers 3 S…" at bounding box center [336, 215] width 489 height 327
drag, startPoint x: 438, startPoint y: 184, endPoint x: 354, endPoint y: 117, distance: 107.8
click at [354, 117] on div "SouthWest Chiropractic Center 7565 Office Ridge Circle, Eden Prairie, MN 55344" at bounding box center [335, 147] width 145 height 60
click at [553, 133] on polyline "button" at bounding box center [554, 134] width 2 height 2
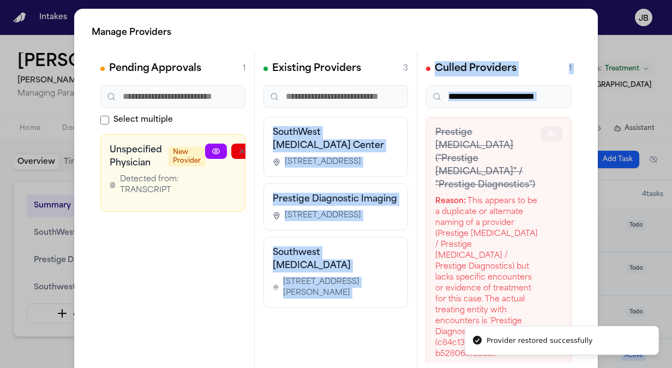
click at [541, 132] on button "button" at bounding box center [552, 133] width 22 height 15
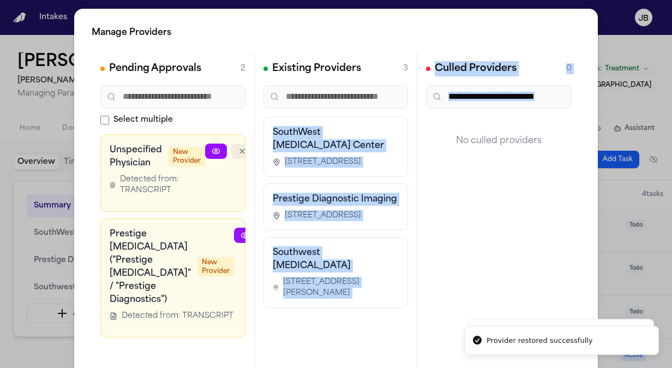
click at [240, 151] on icon "button" at bounding box center [242, 151] width 4 height 4
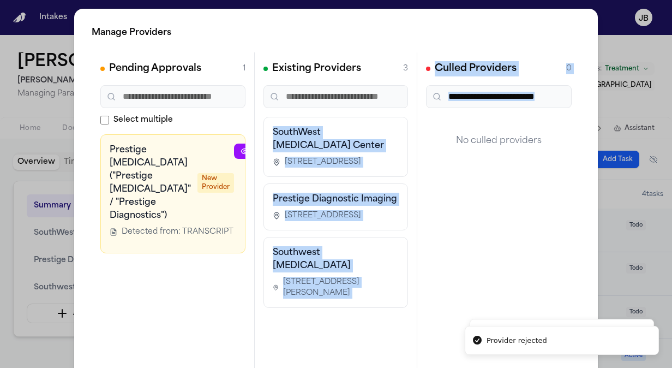
click at [260, 149] on button "button" at bounding box center [271, 150] width 22 height 15
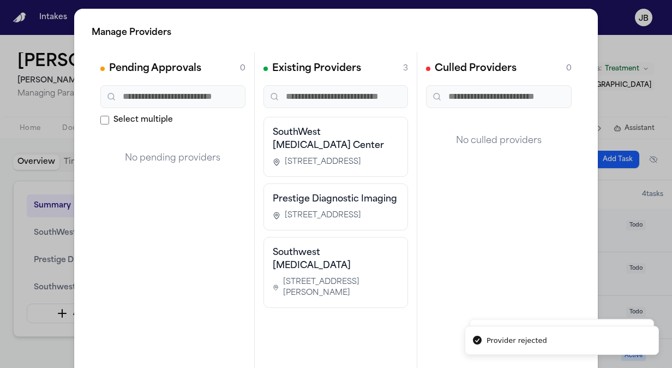
click at [4, 136] on div "Manage Providers Pending Approvals 0 Select multiple No pending providers Exist…" at bounding box center [336, 221] width 672 height 443
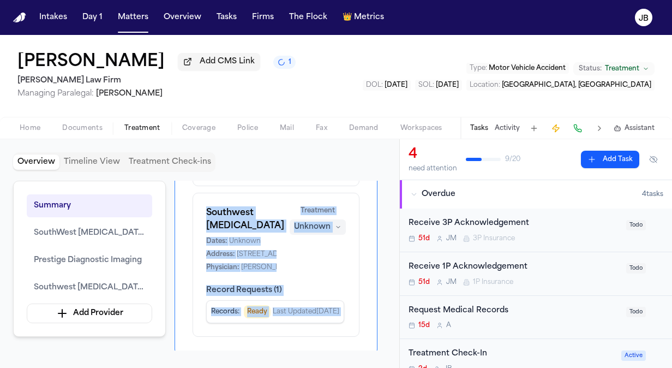
scroll to position [485, 0]
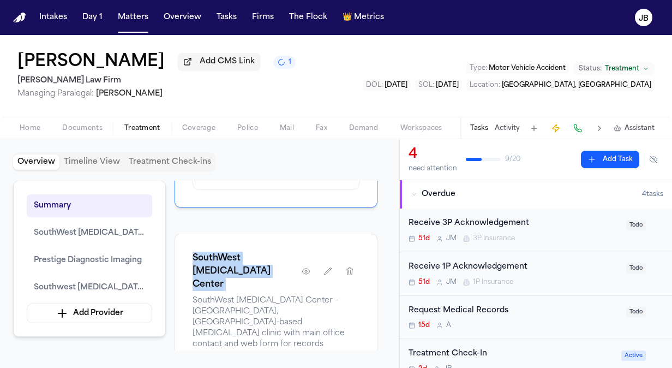
drag, startPoint x: 337, startPoint y: 261, endPoint x: 348, endPoint y: 271, distance: 14.7
click at [348, 271] on div "Overview Providers Manage SouthWest Chiropractic Center Dates: Unknown Address:…" at bounding box center [276, 266] width 203 height 170
click at [244, 233] on div "SouthWest Chiropractic Center SouthWest Chiropractic Center – Eden Prairie, MN-…" at bounding box center [276, 368] width 203 height 271
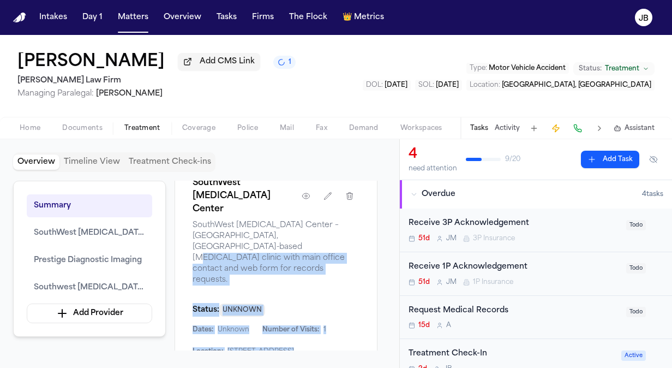
scroll to position [587, 1]
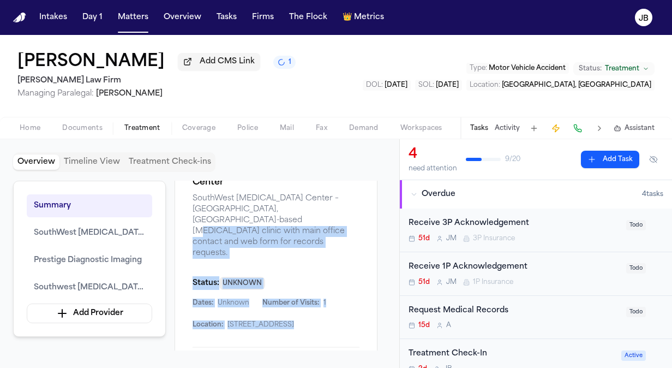
drag, startPoint x: 371, startPoint y: 296, endPoint x: 369, endPoint y: 333, distance: 37.2
click at [369, 333] on div "SouthWest Chiropractic Center SouthWest Chiropractic Center – Eden Prairie, MN-…" at bounding box center [276, 266] width 203 height 271
drag, startPoint x: 369, startPoint y: 333, endPoint x: 383, endPoint y: 214, distance: 119.8
click at [383, 214] on div "Summary SouthWest Chiropractic Center Prestige Diagnostic Imaging Southwest Chi…" at bounding box center [199, 266] width 373 height 170
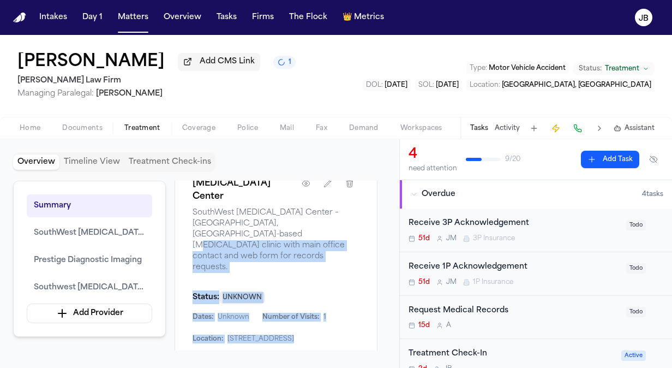
scroll to position [563, 23]
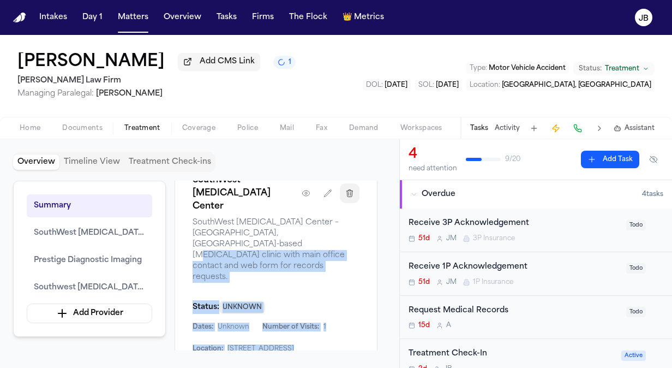
click at [345, 189] on icon "button" at bounding box center [349, 193] width 9 height 9
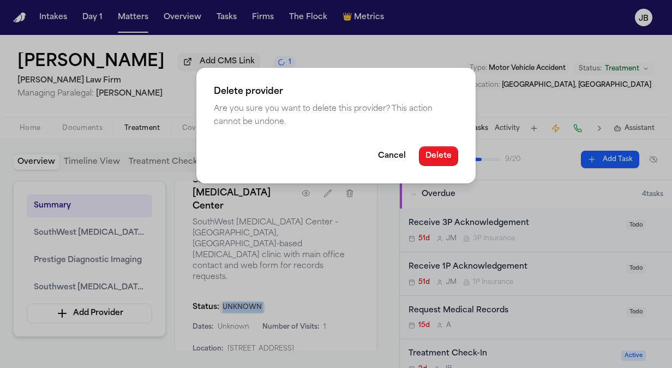
click at [440, 154] on button "Delete" at bounding box center [438, 156] width 39 height 20
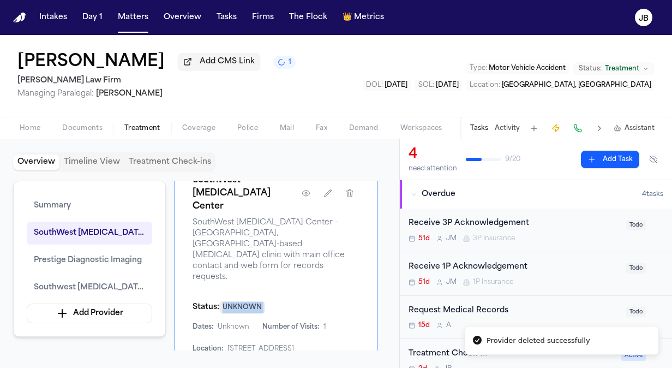
scroll to position [427, 20]
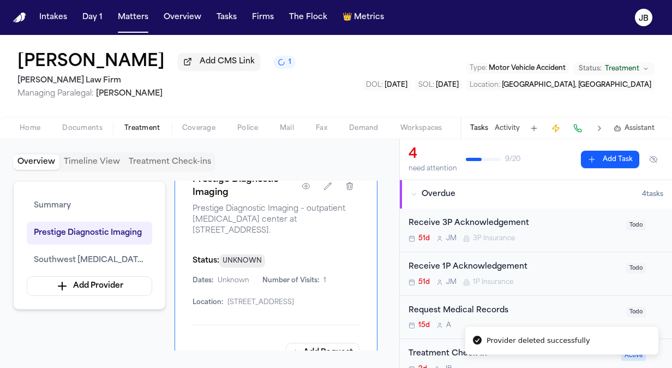
click at [505, 124] on button "Activity" at bounding box center [507, 128] width 25 height 9
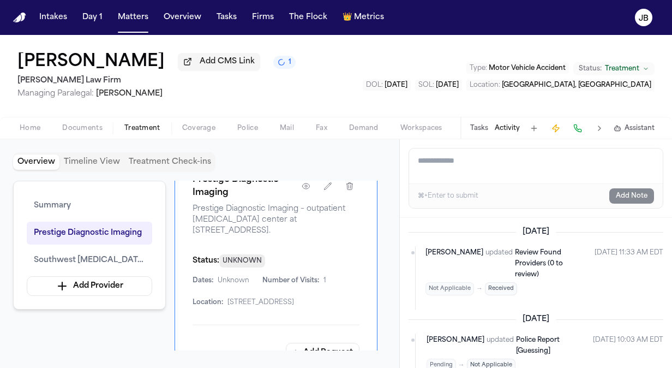
click at [484, 125] on button "Tasks" at bounding box center [479, 128] width 18 height 9
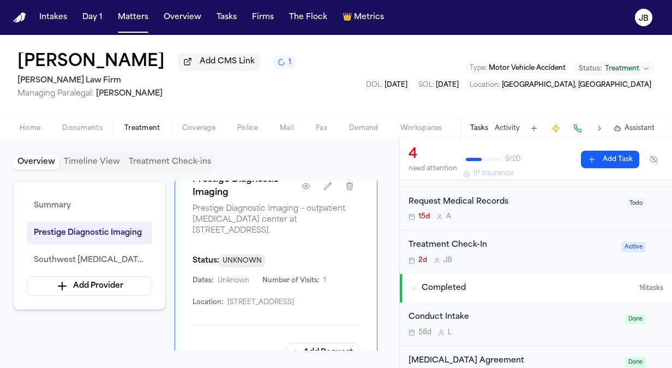
scroll to position [113, 0]
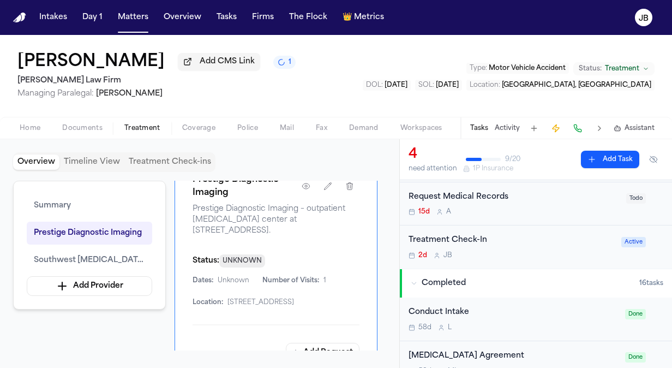
click at [535, 242] on div "Treatment Check-In" at bounding box center [512, 240] width 206 height 13
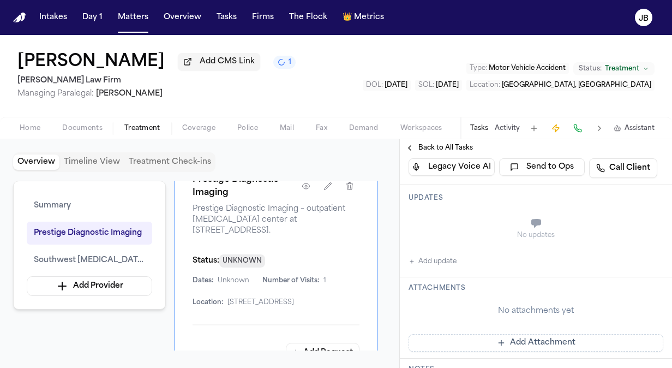
scroll to position [153, 0]
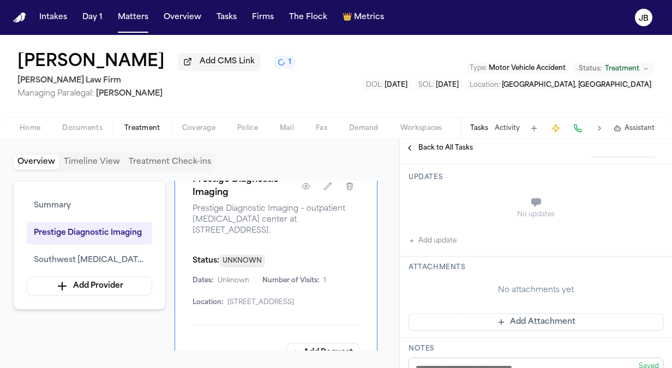
click at [433, 235] on button "Add update" at bounding box center [433, 240] width 48 height 13
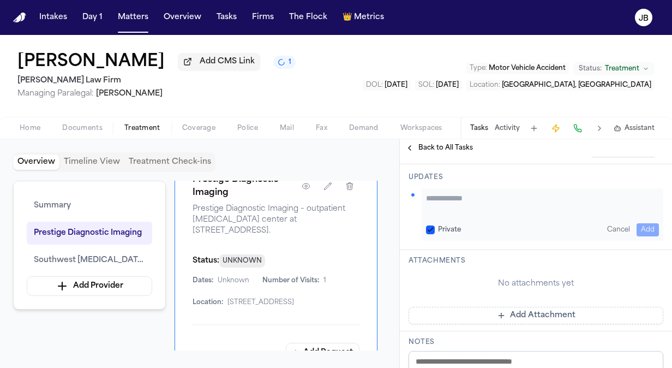
click at [434, 193] on textarea "Add your update" at bounding box center [542, 204] width 233 height 22
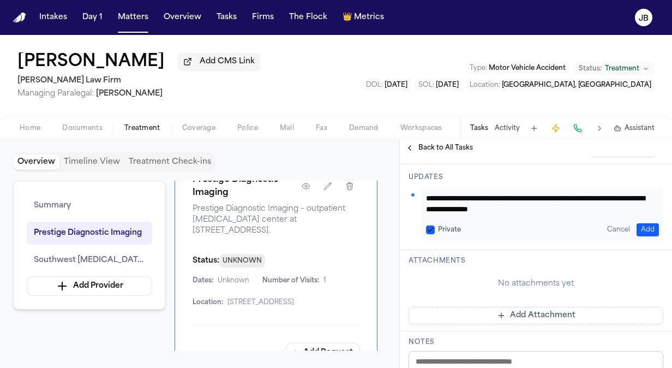
click at [574, 206] on textarea "**********" at bounding box center [538, 204] width 225 height 22
type textarea "**********"
click at [640, 228] on button "Add" at bounding box center [648, 229] width 22 height 13
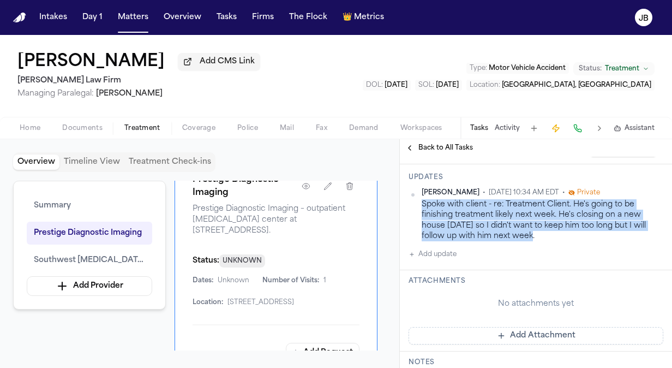
drag, startPoint x: 535, startPoint y: 232, endPoint x: 423, endPoint y: 203, distance: 115.1
click at [423, 203] on div "Spoke with client - re: Treatment Client. He's going to be finishing treatment …" at bounding box center [543, 220] width 242 height 42
copy div "Spoke with client - re: Treatment Client. He's going to be finishing treatment …"
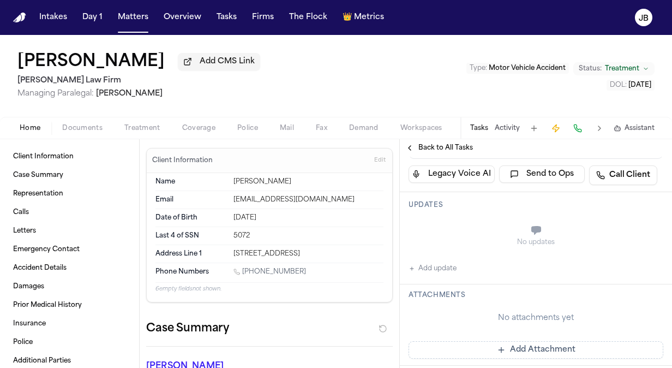
scroll to position [131, 0]
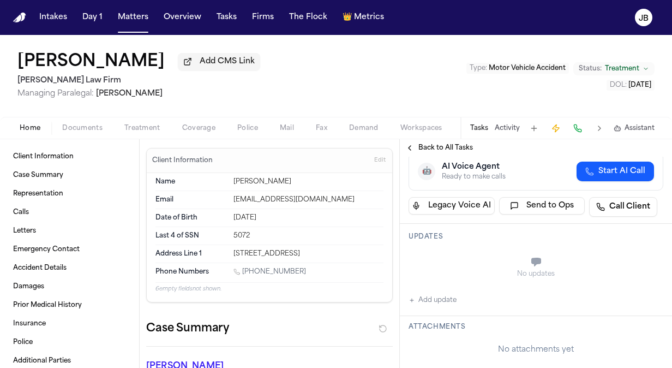
click at [428, 295] on button "Add update" at bounding box center [433, 299] width 48 height 13
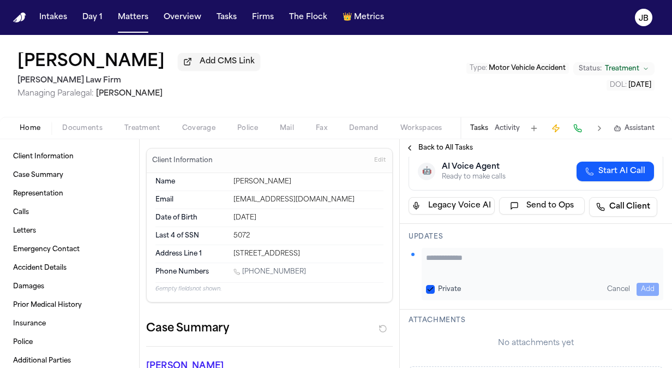
click at [453, 242] on div "Updates Private Cancel Add" at bounding box center [536, 267] width 272 height 86
click at [448, 259] on textarea "Add your update" at bounding box center [542, 263] width 233 height 22
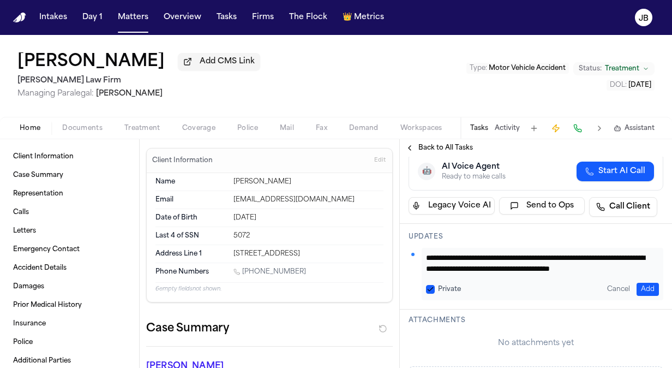
scroll to position [9, 0]
type textarea "**********"
drag, startPoint x: 529, startPoint y: 269, endPoint x: 505, endPoint y: 268, distance: 24.6
click at [475, 265] on div "**********" at bounding box center [543, 274] width 242 height 52
click at [563, 277] on div "**********" at bounding box center [543, 274] width 242 height 52
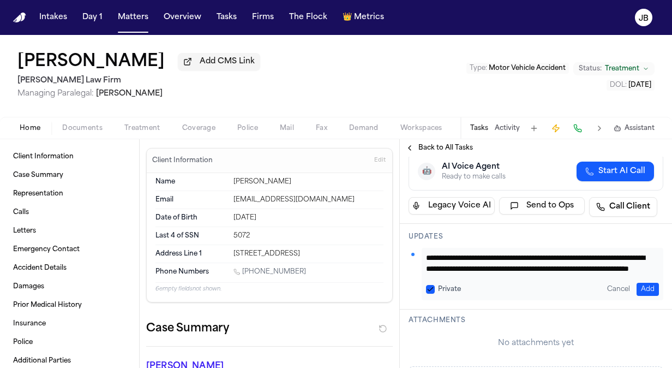
scroll to position [0, 0]
drag, startPoint x: 565, startPoint y: 265, endPoint x: 421, endPoint y: 248, distance: 145.0
click at [421, 248] on div "**********" at bounding box center [536, 274] width 255 height 52
click at [642, 286] on button "Add" at bounding box center [648, 289] width 22 height 13
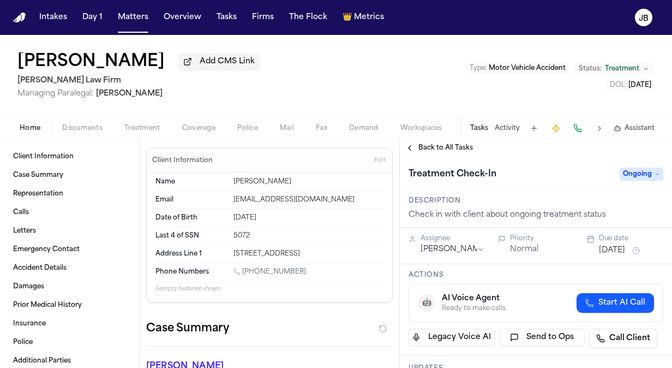
click at [611, 250] on button "[DATE]" at bounding box center [612, 250] width 26 height 11
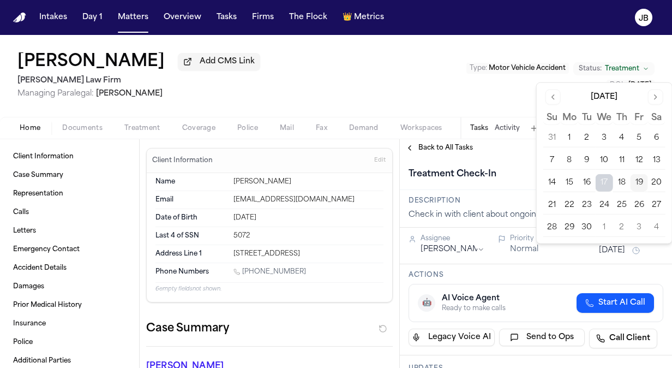
click at [573, 224] on button "29" at bounding box center [569, 227] width 17 height 17
click at [315, 86] on div "Bryan Bristo Add CMS Link Ruy Mireles Law Firm Managing Paralegal: Jessica Barr…" at bounding box center [336, 76] width 672 height 82
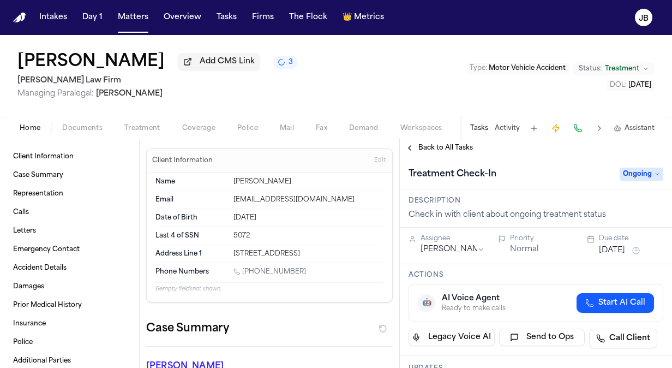
click at [631, 67] on span "Treatment" at bounding box center [622, 68] width 34 height 9
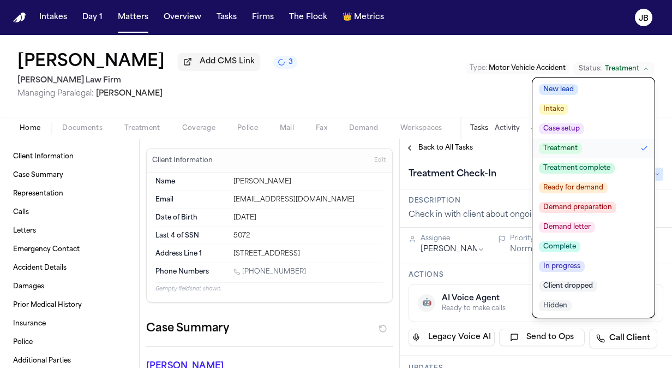
click at [313, 93] on div "Bryan Bristo Add CMS Link 3 Ruy Mireles Law Firm Managing Paralegal: Jessica Ba…" at bounding box center [336, 76] width 672 height 82
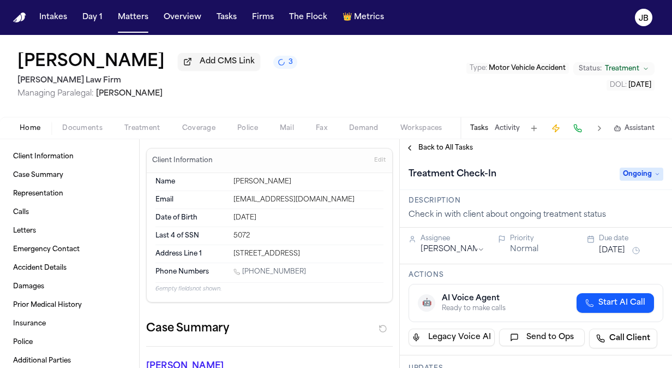
click at [288, 93] on div "Bryan Bristo Add CMS Link 3 Ruy Mireles Law Firm Managing Paralegal: Jessica Ba…" at bounding box center [336, 76] width 672 height 82
